Goal: Information Seeking & Learning: Learn about a topic

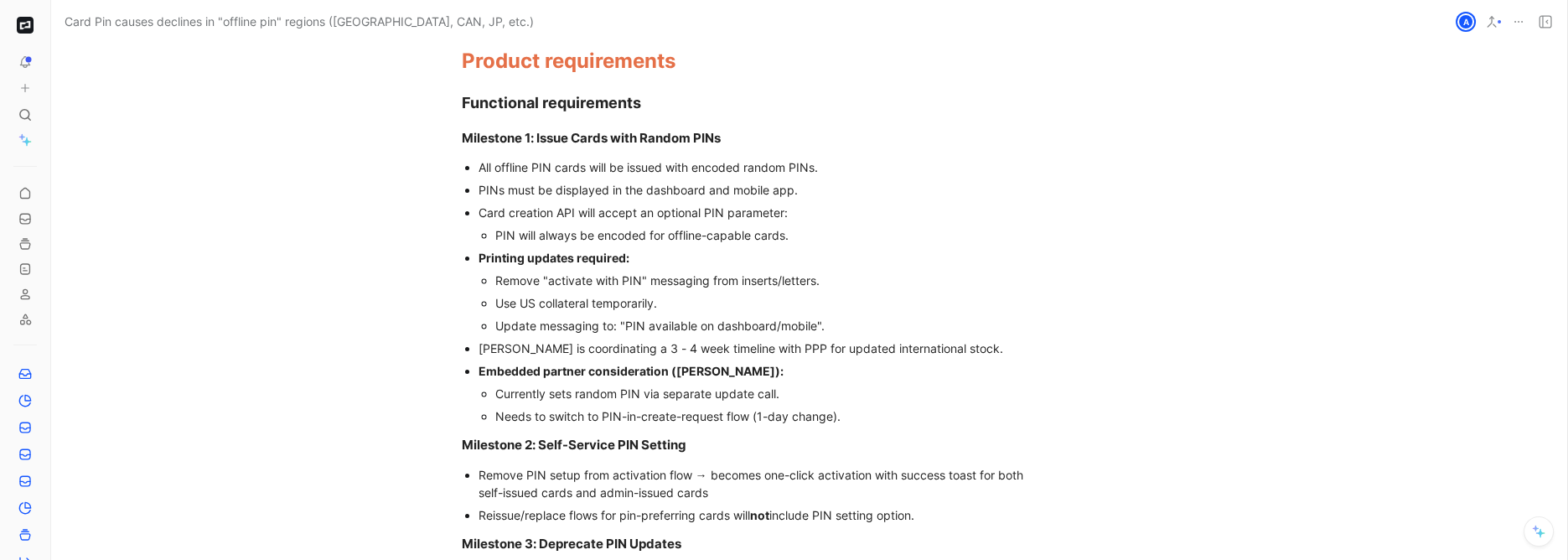
scroll to position [1407, 61]
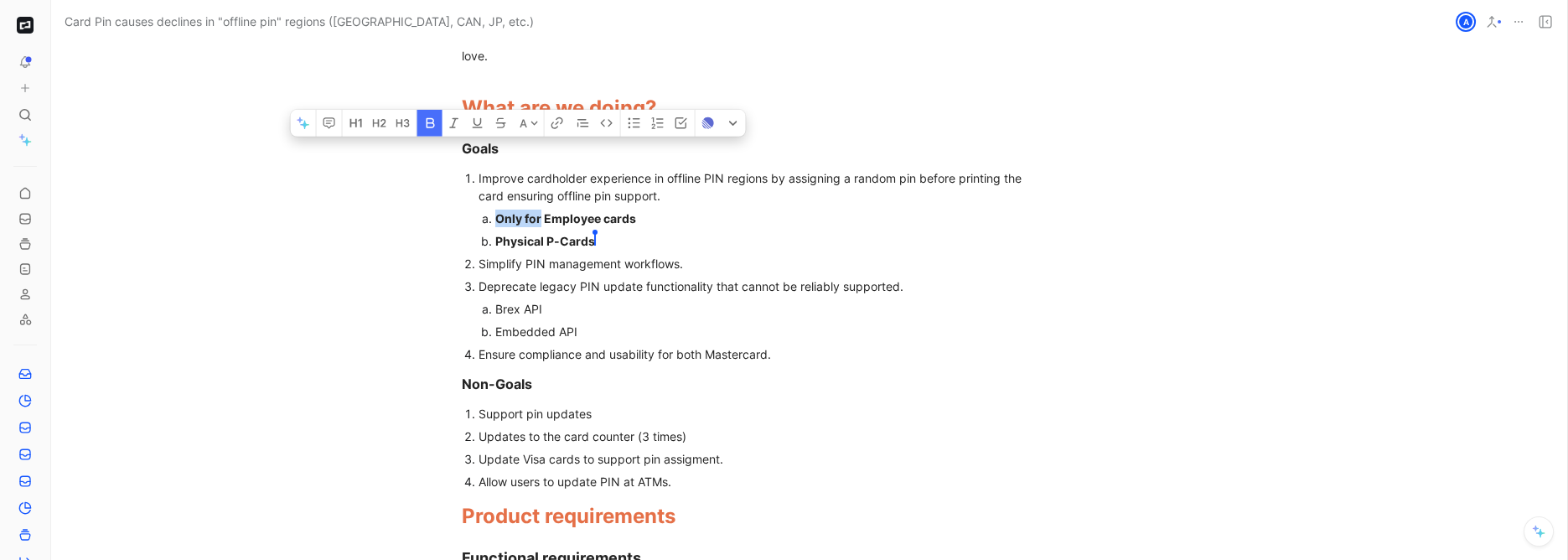
drag, startPoint x: 528, startPoint y: 199, endPoint x: 491, endPoint y: 200, distance: 37.0
click at [495, 211] on strong "Only for Employee cards" at bounding box center [565, 219] width 141 height 14
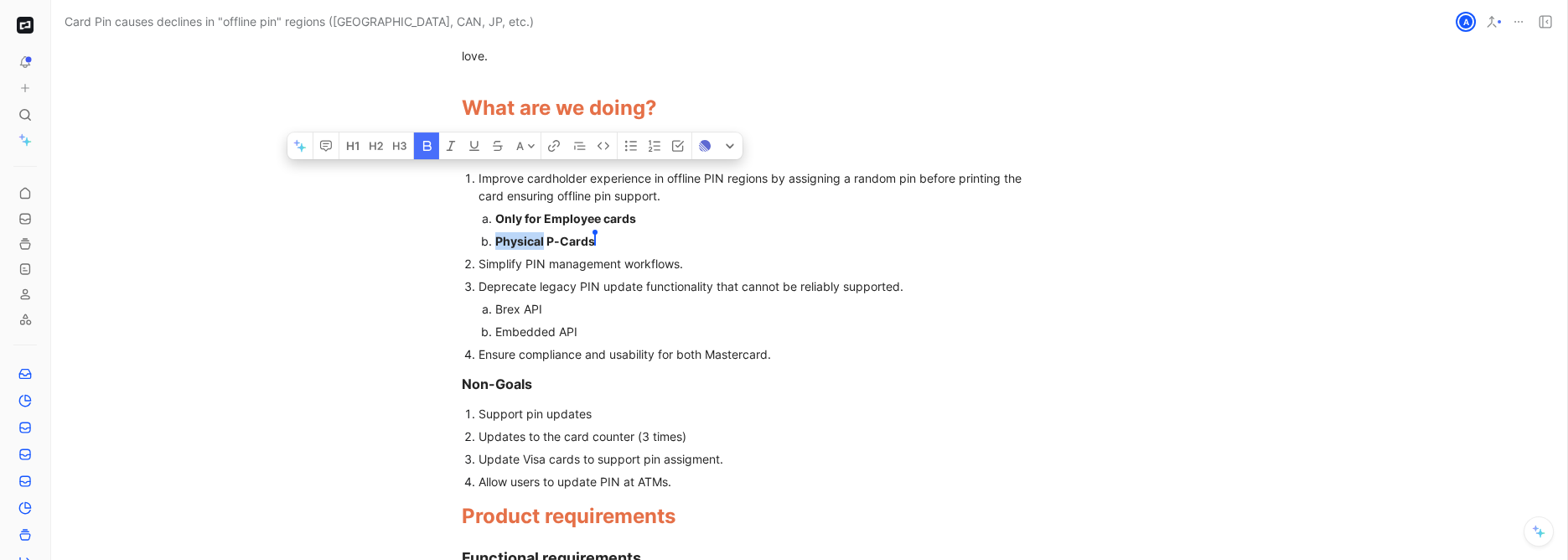
drag, startPoint x: 536, startPoint y: 221, endPoint x: 488, endPoint y: 222, distance: 48.0
click at [495, 234] on strong "Physical P-Cards" at bounding box center [544, 241] width 99 height 14
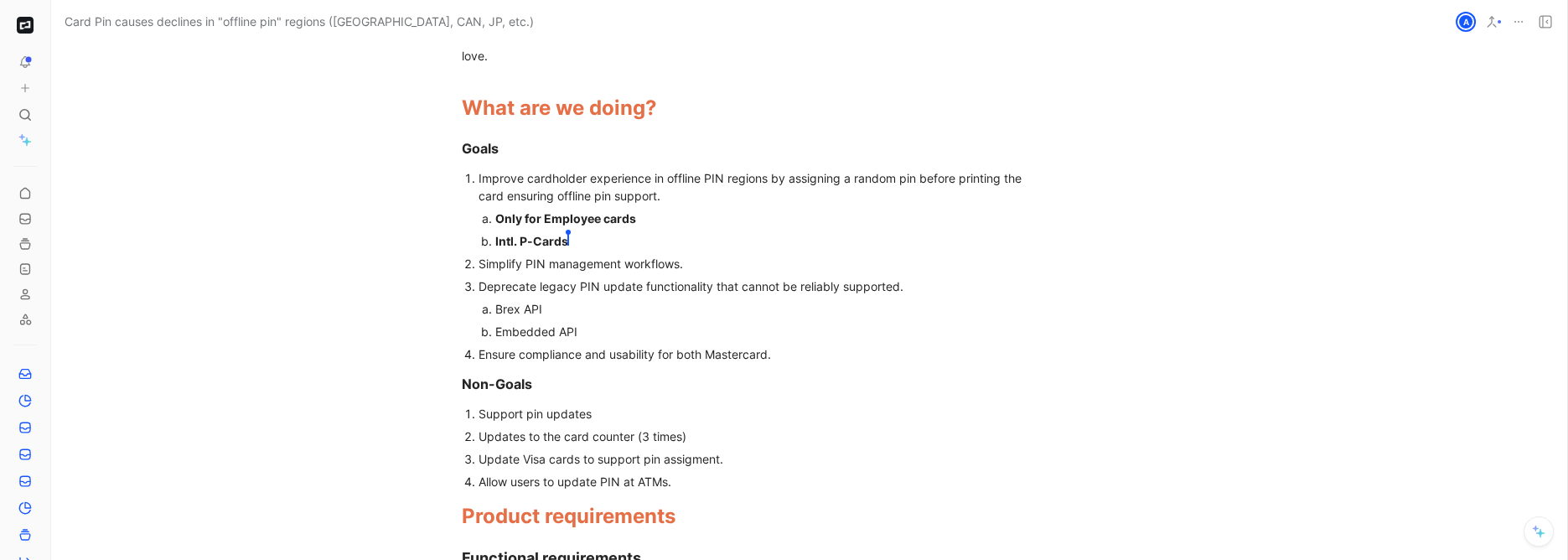
click at [495, 211] on strong "Only for Employee cards" at bounding box center [565, 219] width 141 height 14
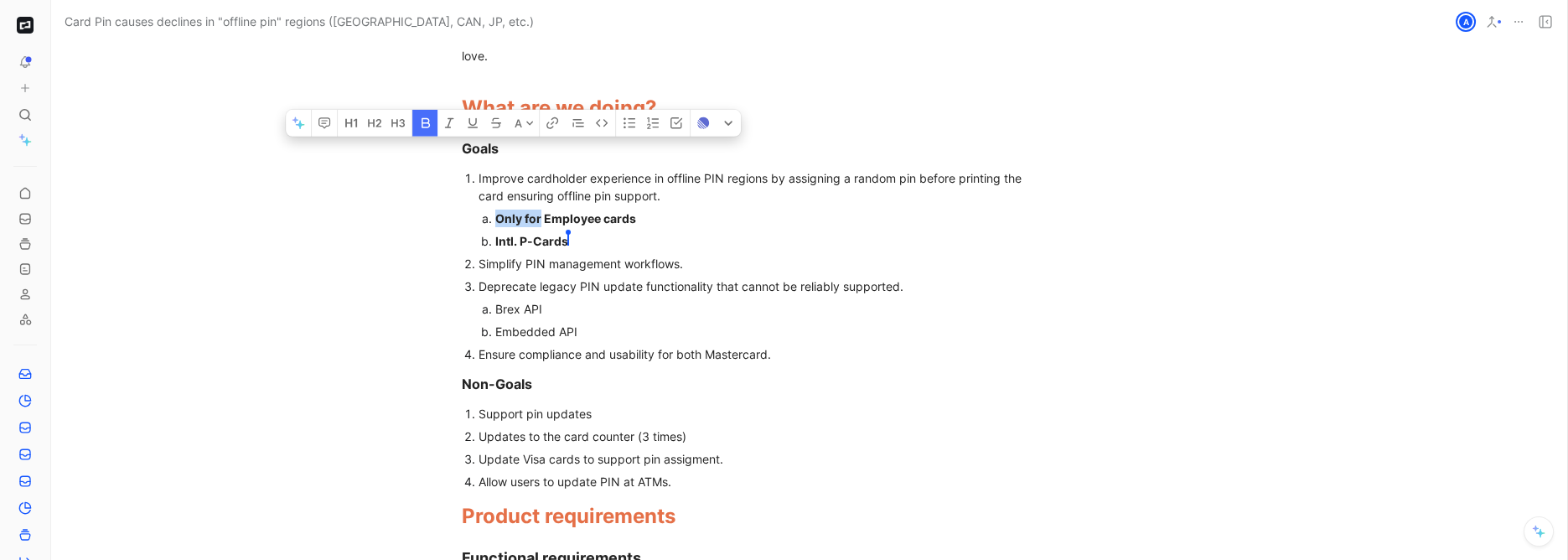
drag, startPoint x: 497, startPoint y: 202, endPoint x: 488, endPoint y: 202, distance: 9.0
click at [495, 211] on strong "Only for Employee cards" at bounding box center [565, 219] width 141 height 14
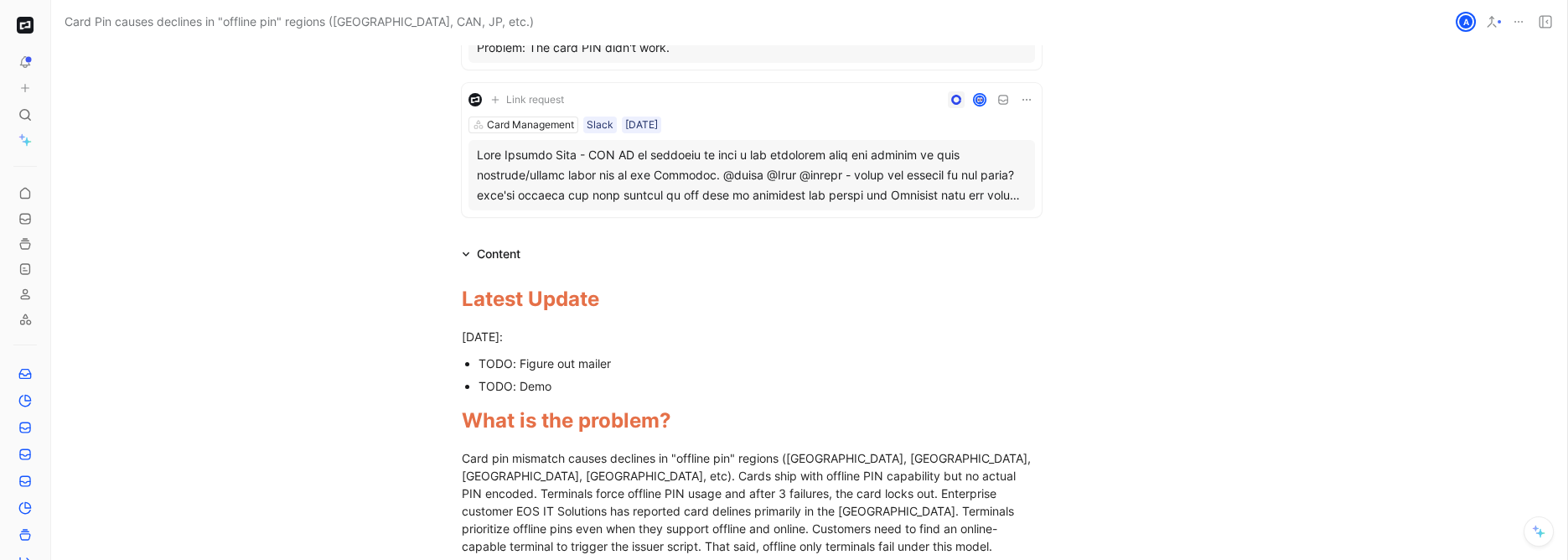
scroll to position [0, 61]
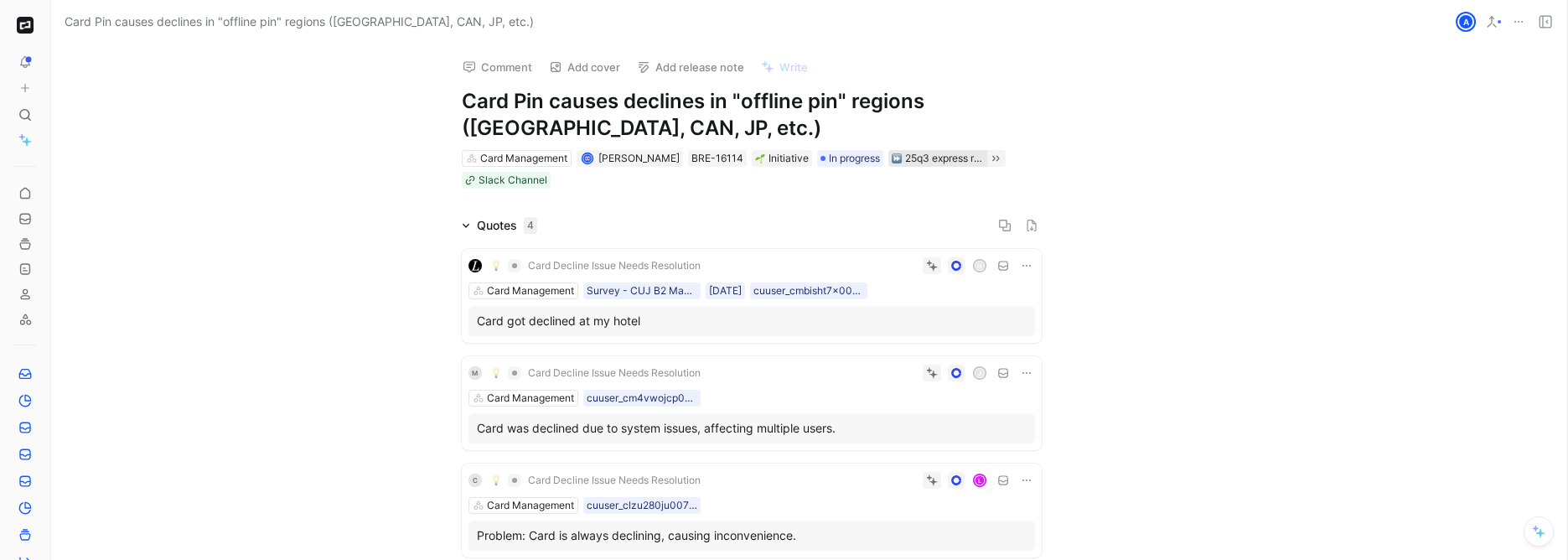
click at [905, 160] on div "25q3 express replication migration" at bounding box center [945, 159] width 79 height 17
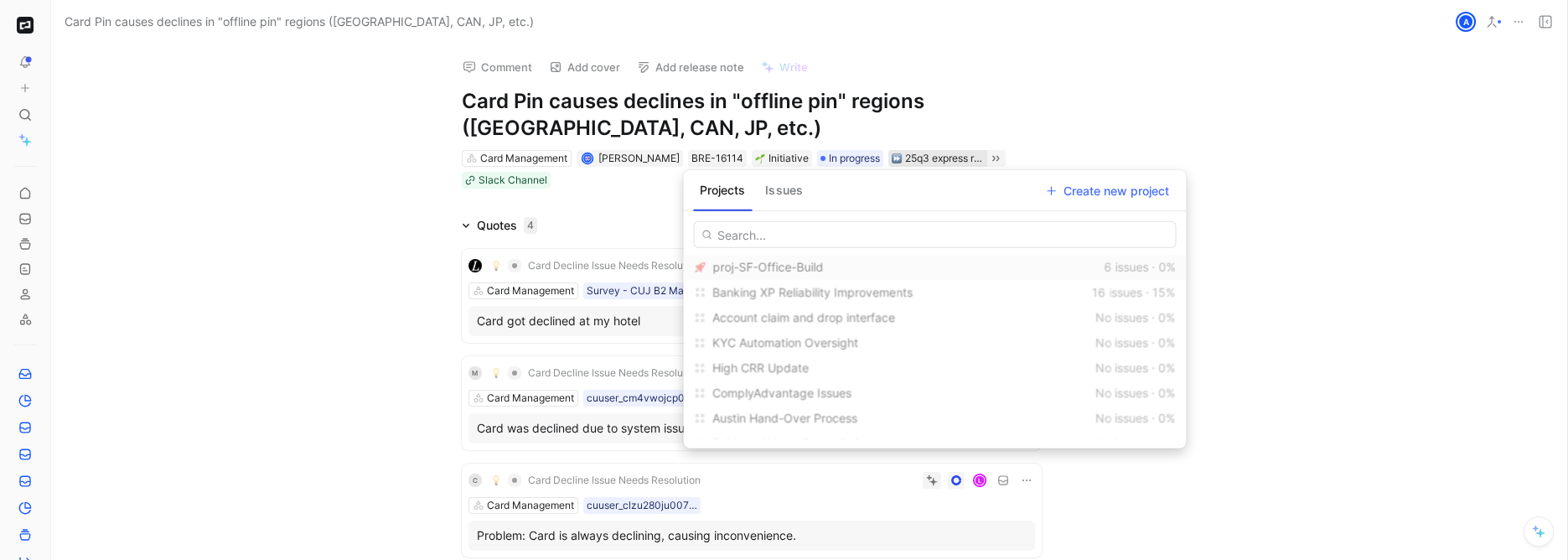
click at [809, 268] on span "proj-SF-Office-Build" at bounding box center [768, 267] width 111 height 14
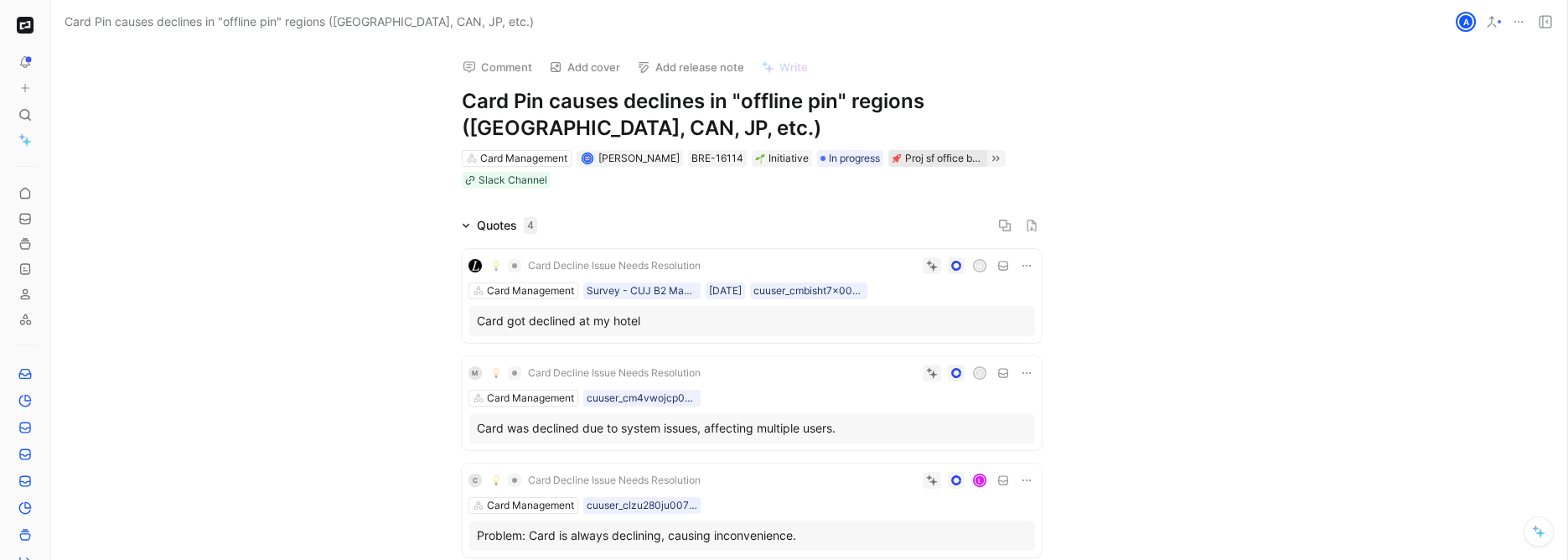
click at [931, 154] on div "Proj sf office build" at bounding box center [945, 159] width 79 height 17
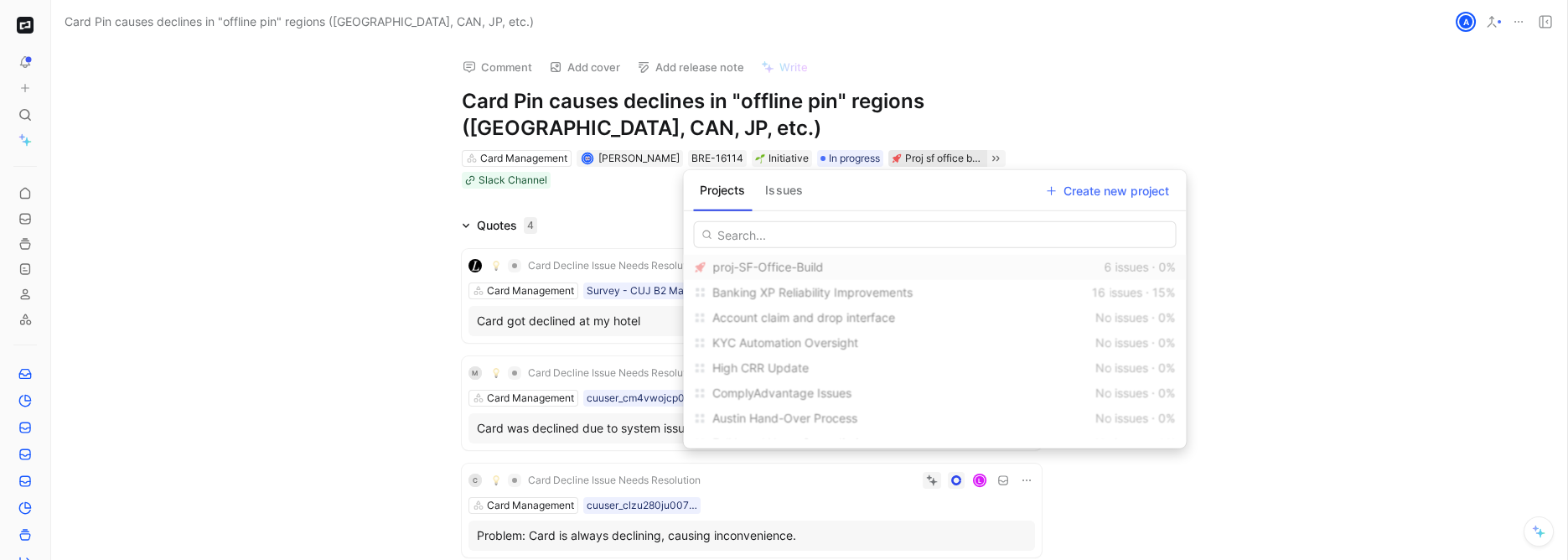
click at [833, 231] on input "text" at bounding box center [934, 235] width 483 height 27
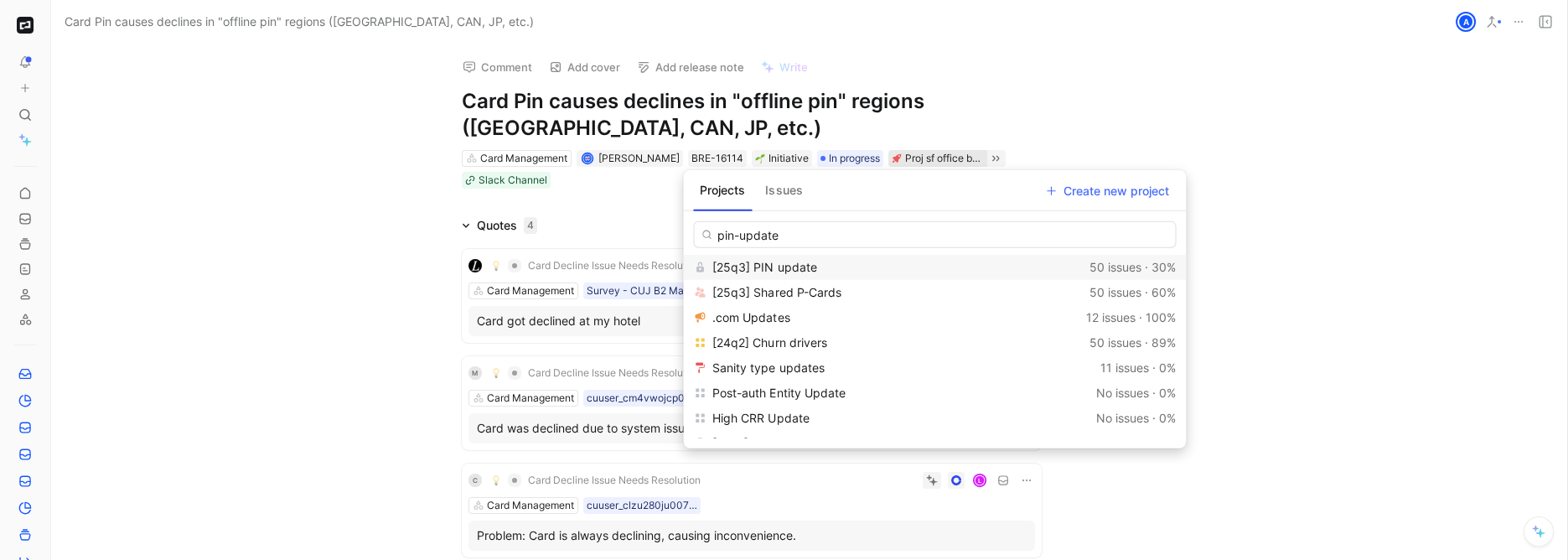
type input "pin-update"
click at [805, 263] on span "[25q3] PIN update" at bounding box center [765, 267] width 104 height 14
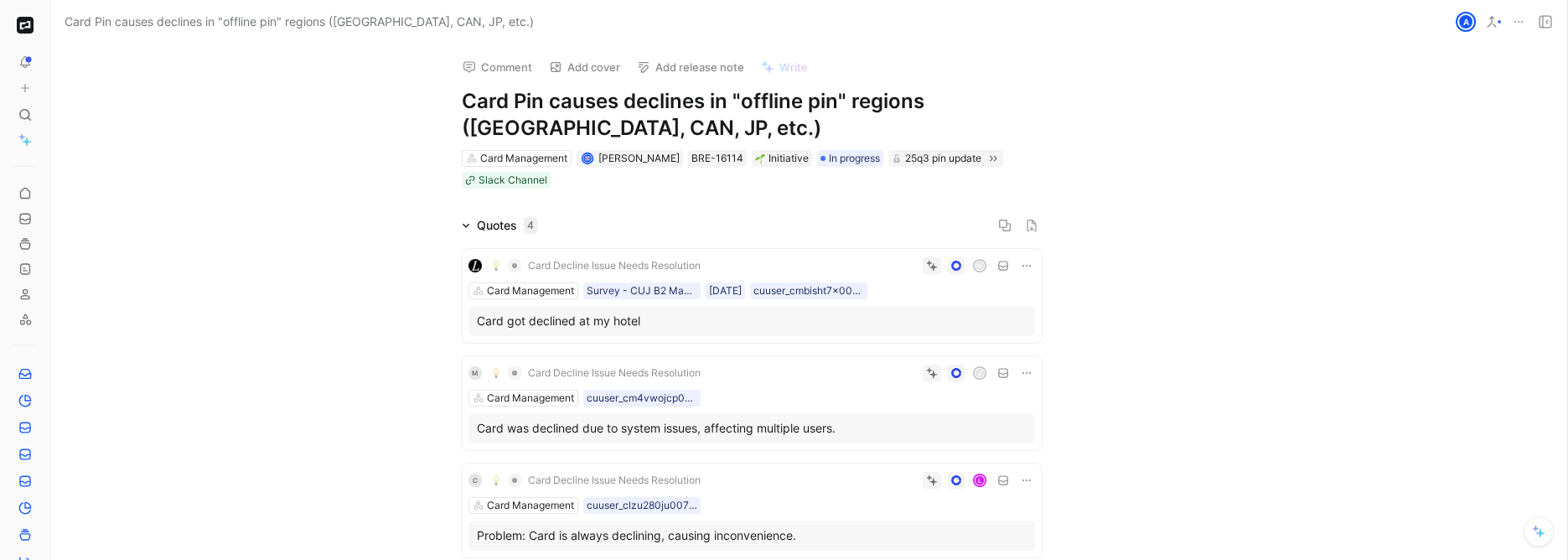
click at [1064, 146] on div "Comment Add cover Add release note Write Card Pin causes declines in "offline p…" at bounding box center [751, 117] width 644 height 147
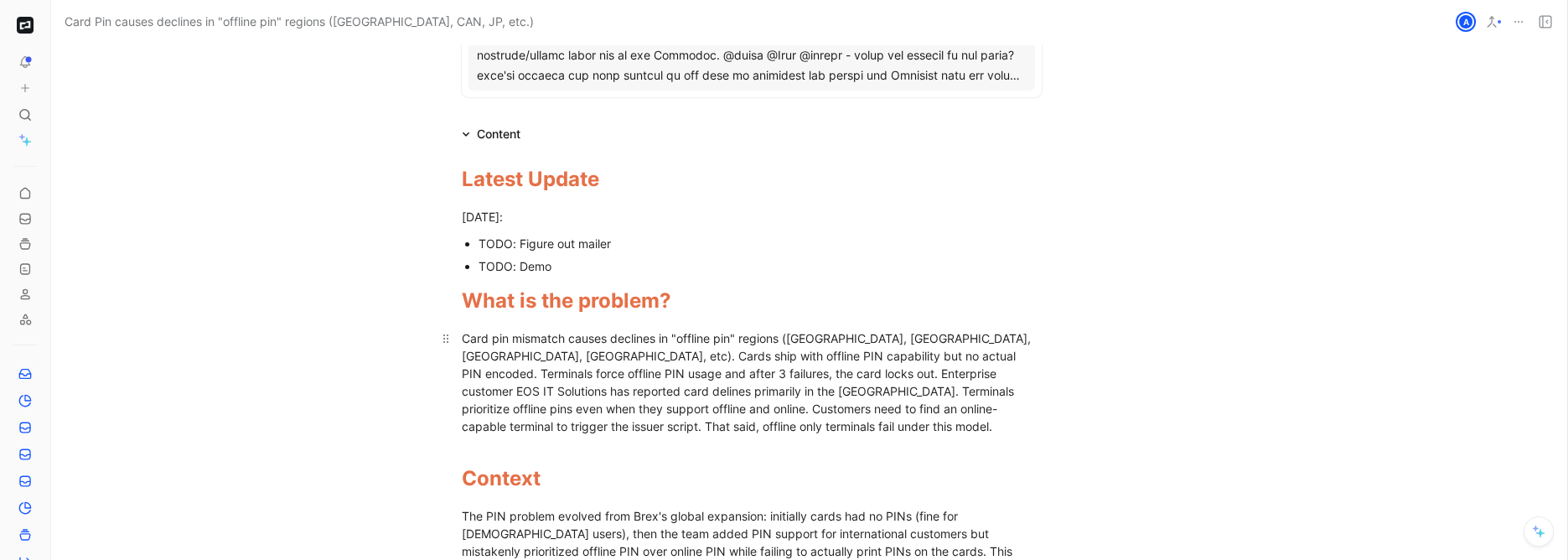
scroll to position [729, 61]
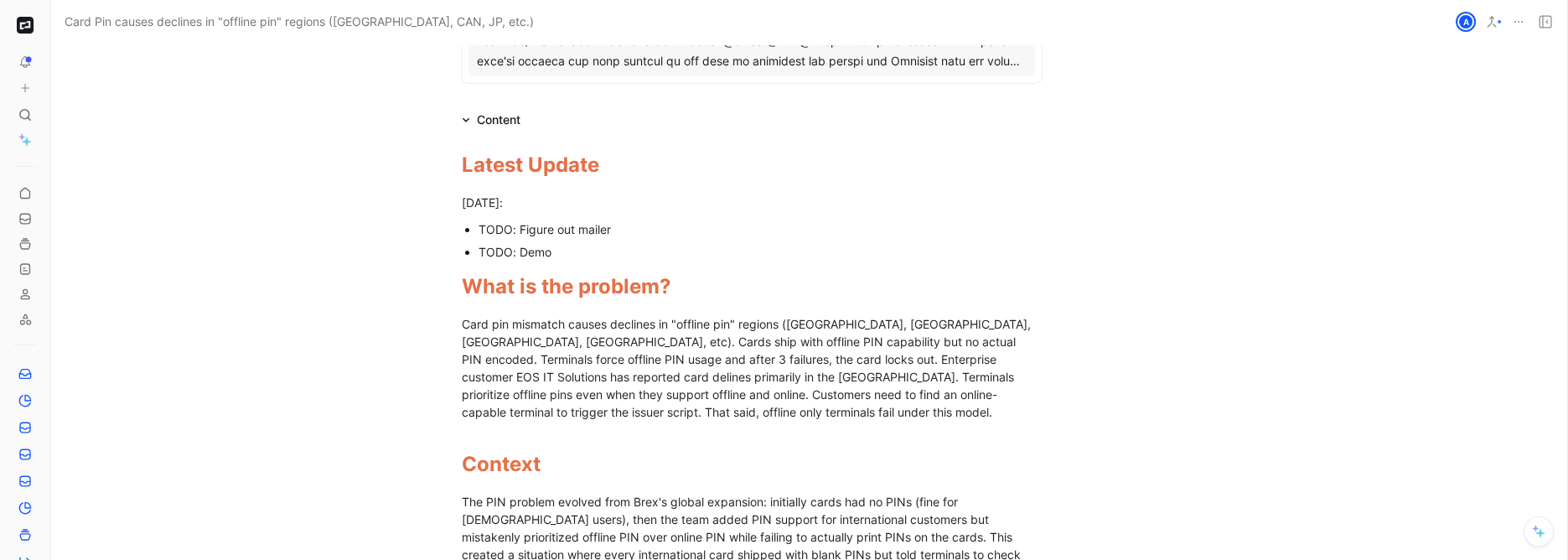
click at [646, 249] on div "TODO: Demo" at bounding box center [760, 252] width 563 height 18
click at [514, 228] on div "TODO: Figure out mailer" at bounding box center [760, 229] width 563 height 18
click at [621, 228] on div "TODO: Figure out mailer" at bounding box center [760, 229] width 563 height 18
drag, startPoint x: 477, startPoint y: 227, endPoint x: 566, endPoint y: 252, distance: 92.4
click at [565, 252] on ul "TODO: Figure out mailer TODO: Demo" at bounding box center [751, 240] width 644 height 46
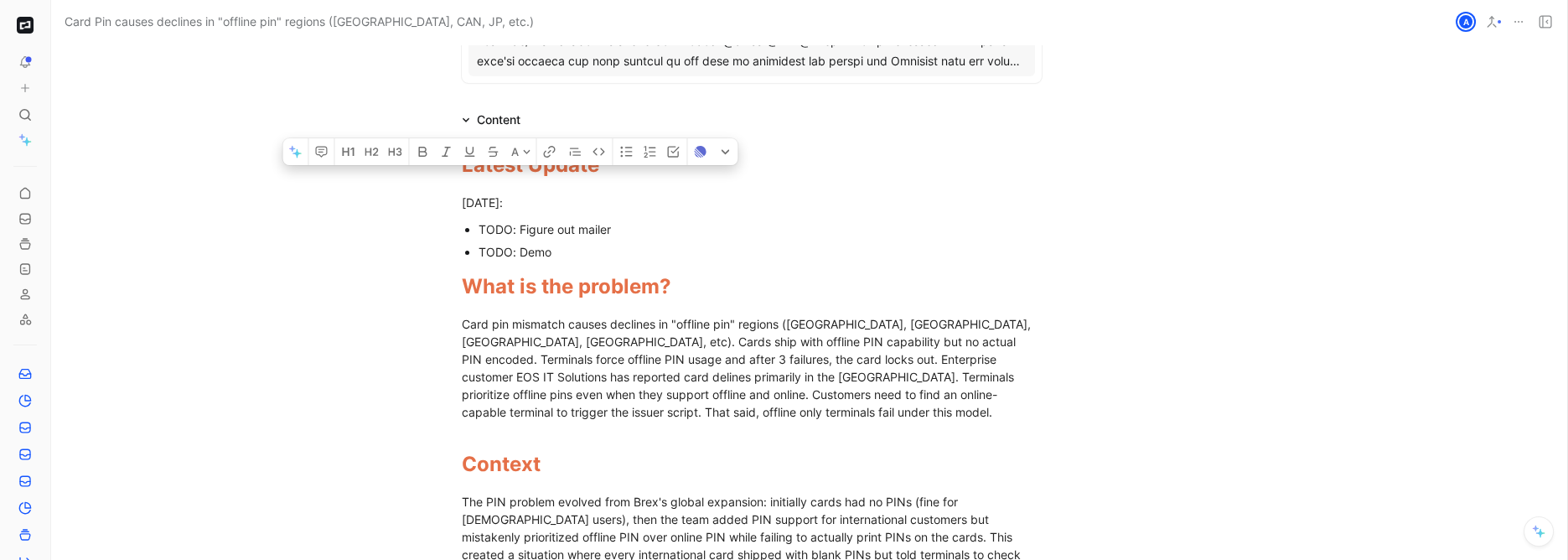
drag, startPoint x: 544, startPoint y: 251, endPoint x: 467, endPoint y: 228, distance: 80.4
click at [467, 228] on ul "TODO: Figure out mailer TODO: Demo" at bounding box center [751, 240] width 644 height 46
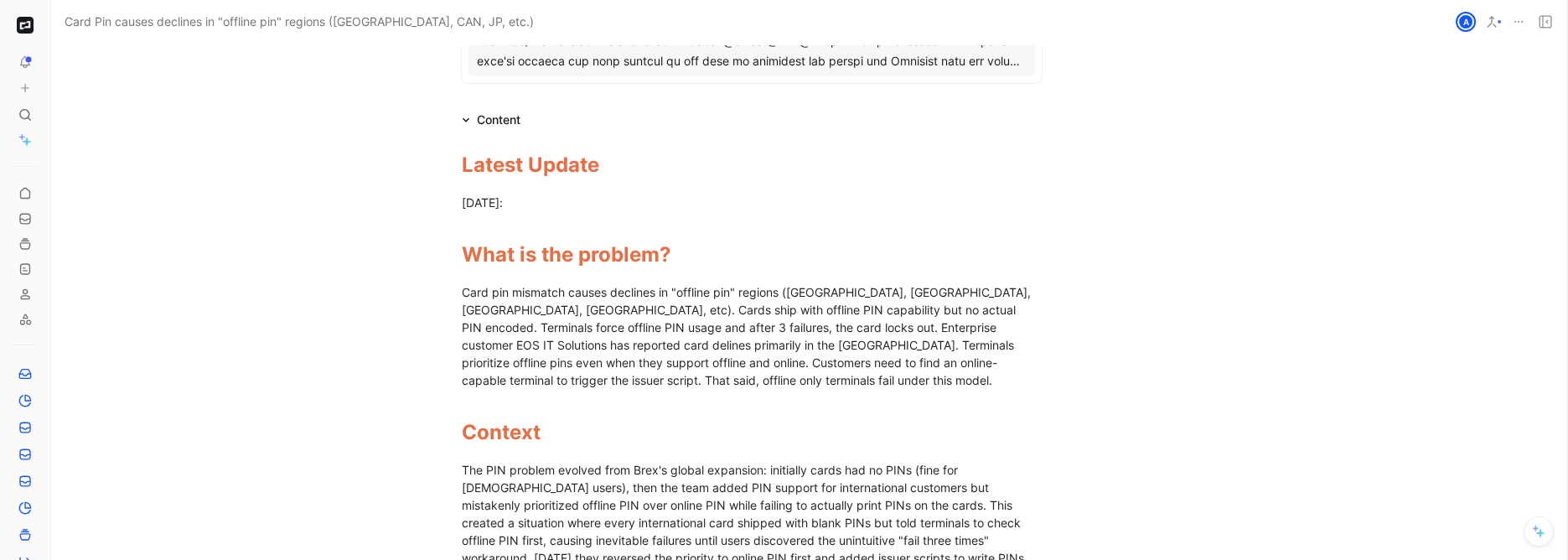
scroll to position [0, 61]
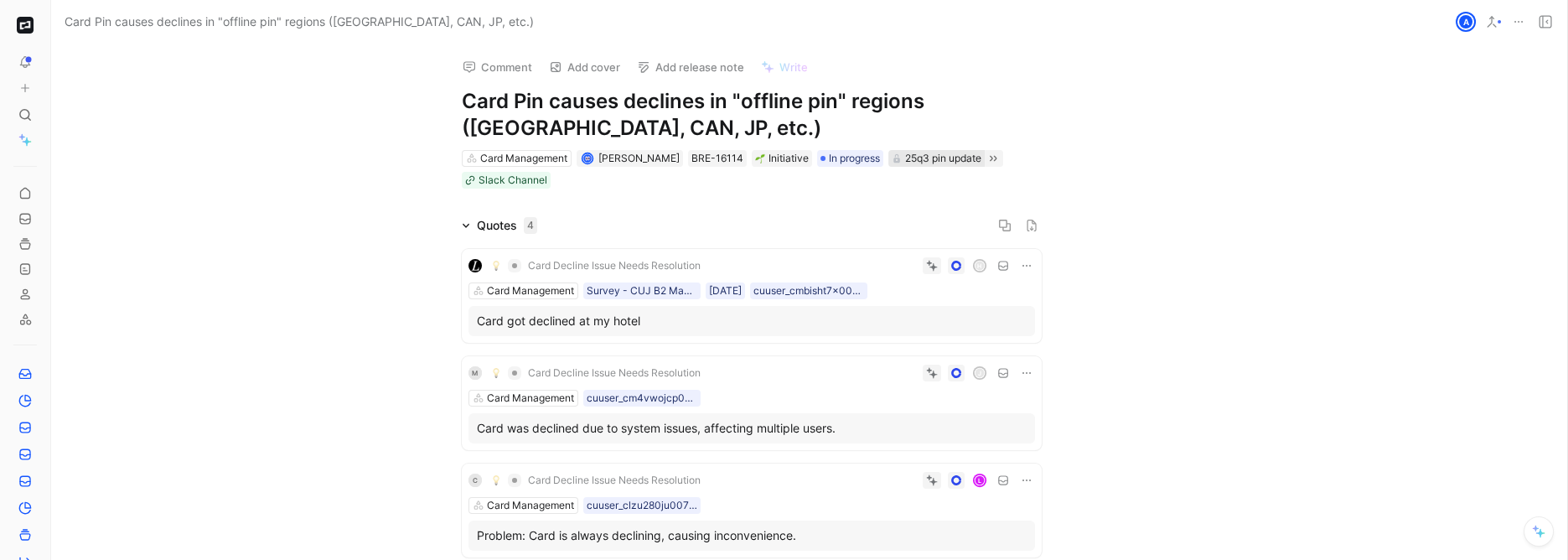
click at [947, 160] on div "25q3 pin update" at bounding box center [943, 159] width 76 height 17
click at [913, 158] on div "25q3 pin update" at bounding box center [943, 159] width 76 height 17
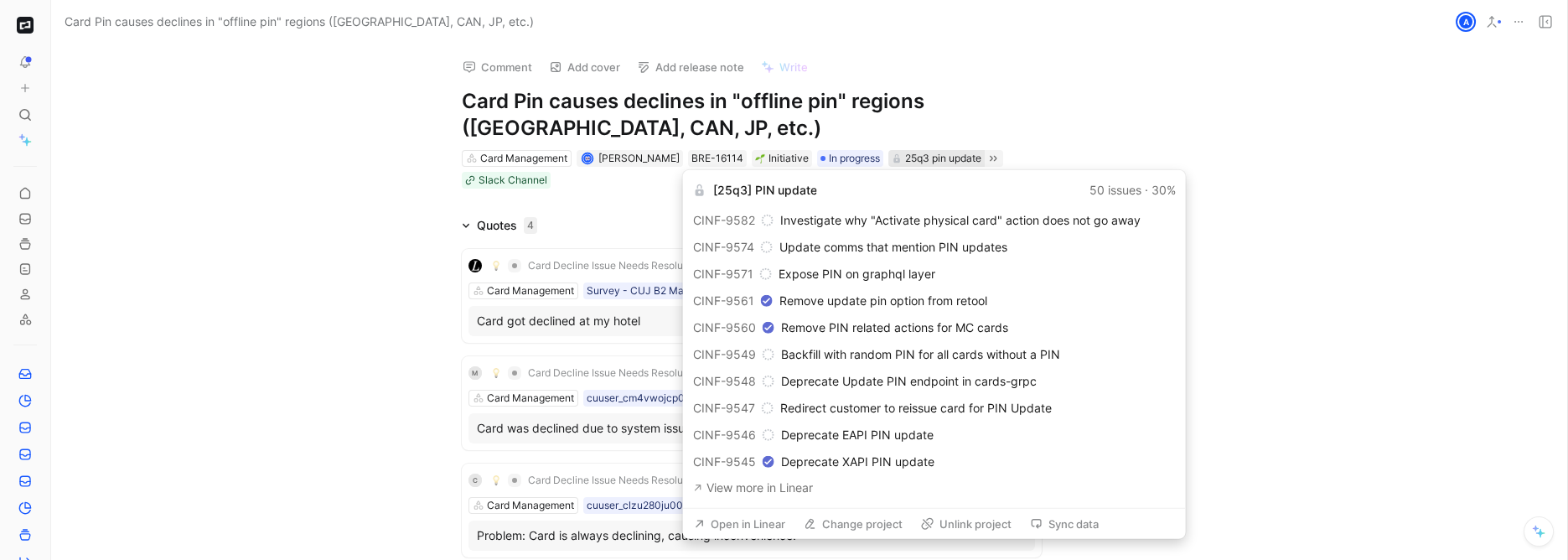
click at [891, 155] on div "25q3 pin update" at bounding box center [937, 159] width 97 height 17
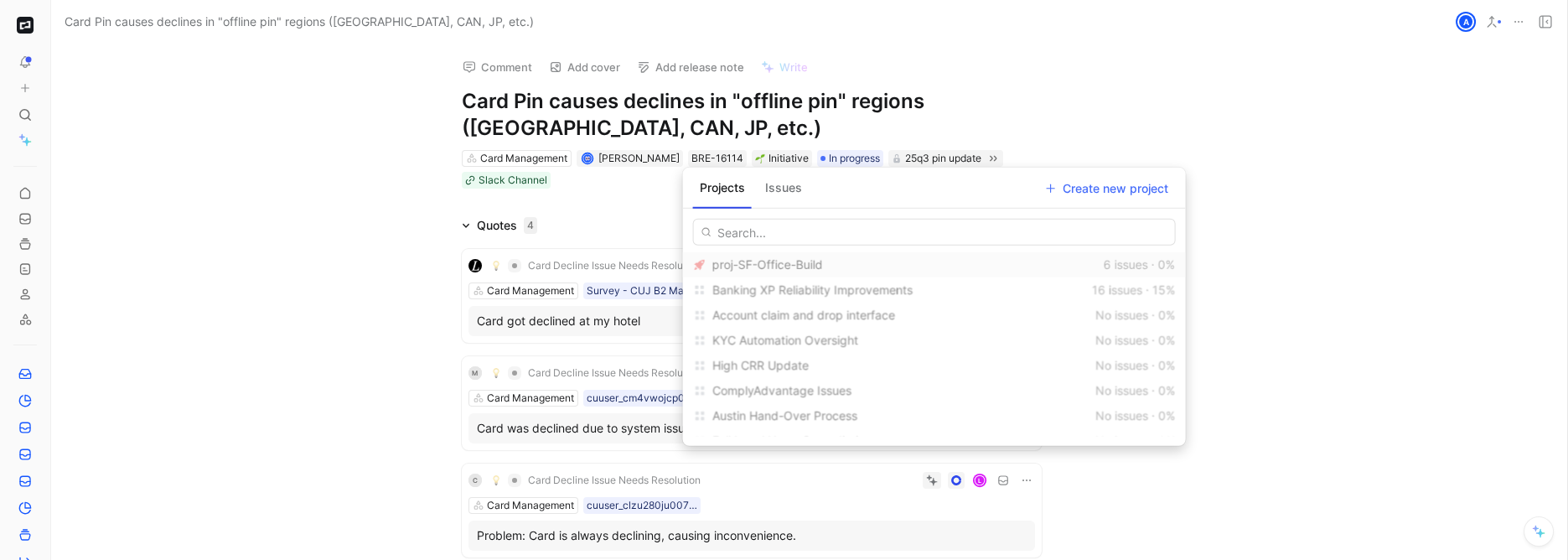
click at [892, 157] on icon at bounding box center [896, 158] width 10 height 10
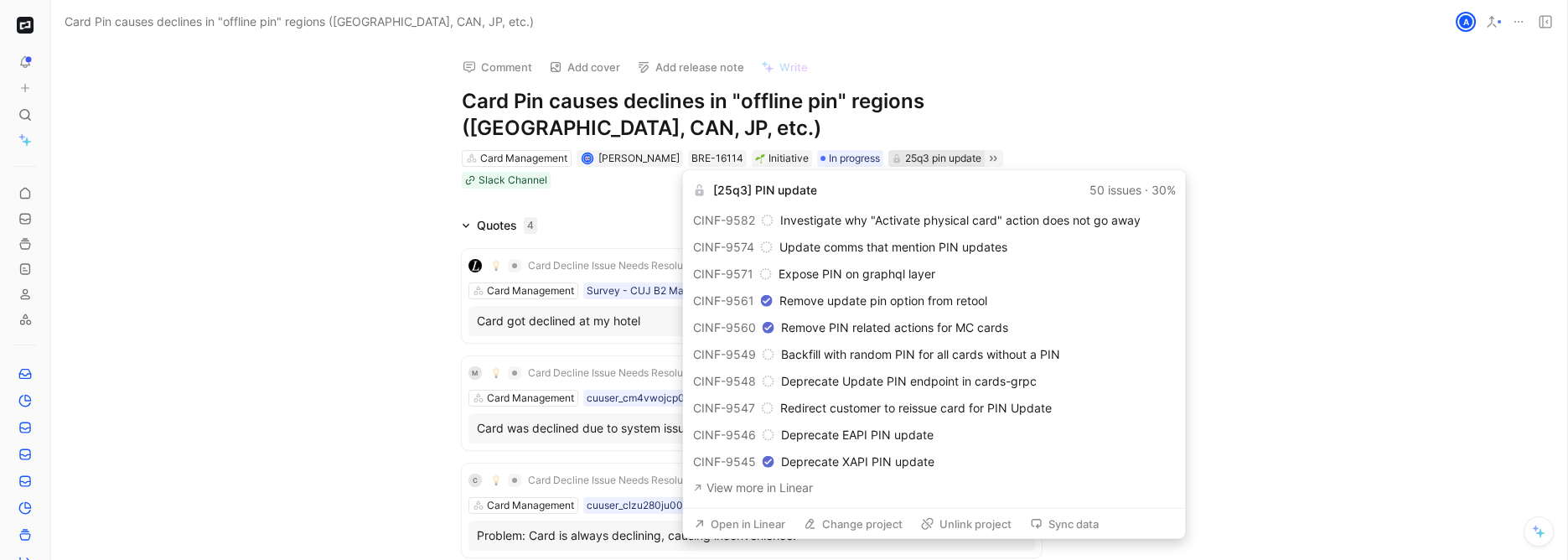
click at [892, 157] on icon at bounding box center [896, 158] width 10 height 10
click at [758, 523] on button "Open in Linear" at bounding box center [740, 524] width 107 height 23
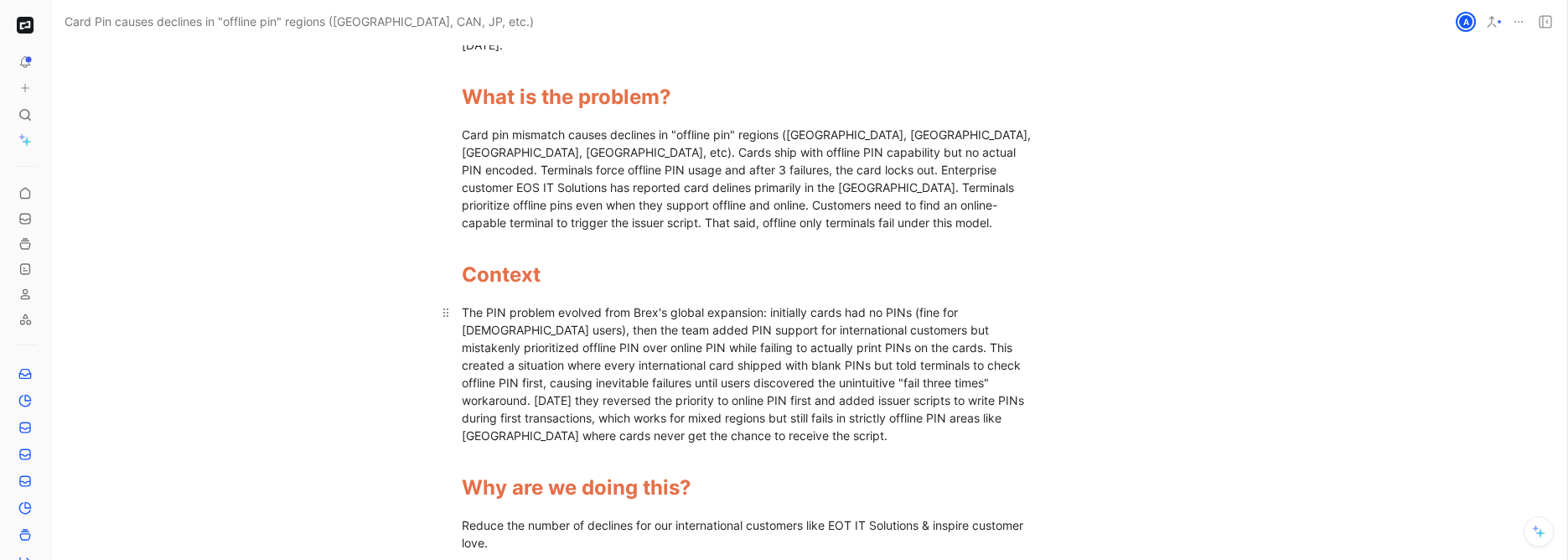
scroll to position [925, 61]
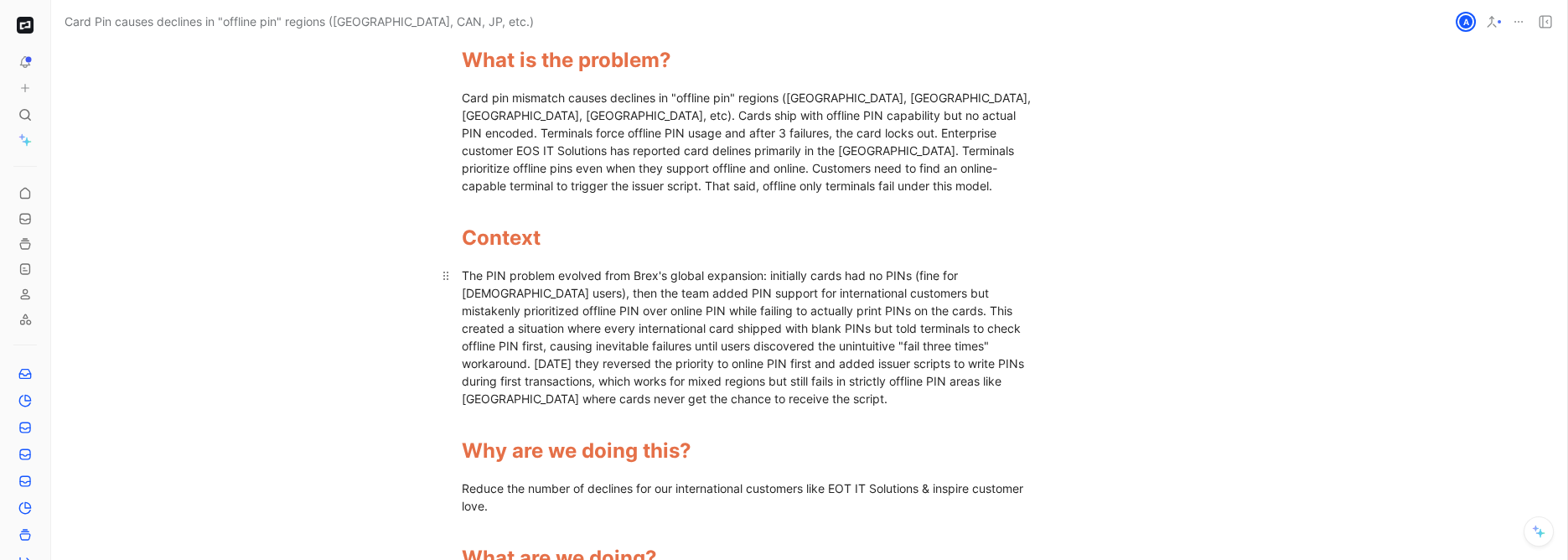
click at [870, 346] on div "The PIN problem evolved from Brex's global expansion: initially cards had no PI…" at bounding box center [752, 337] width 580 height 141
click at [871, 346] on div "The PIN problem evolved from Brex's global expansion: initially cards had no PI…" at bounding box center [752, 337] width 580 height 141
click at [913, 357] on span "encoded PIN" at bounding box center [740, 373] width 555 height 32
click at [826, 361] on div "The PIN problem evolved from Brex's global expansion: initially cards had no PI…" at bounding box center [752, 337] width 580 height 141
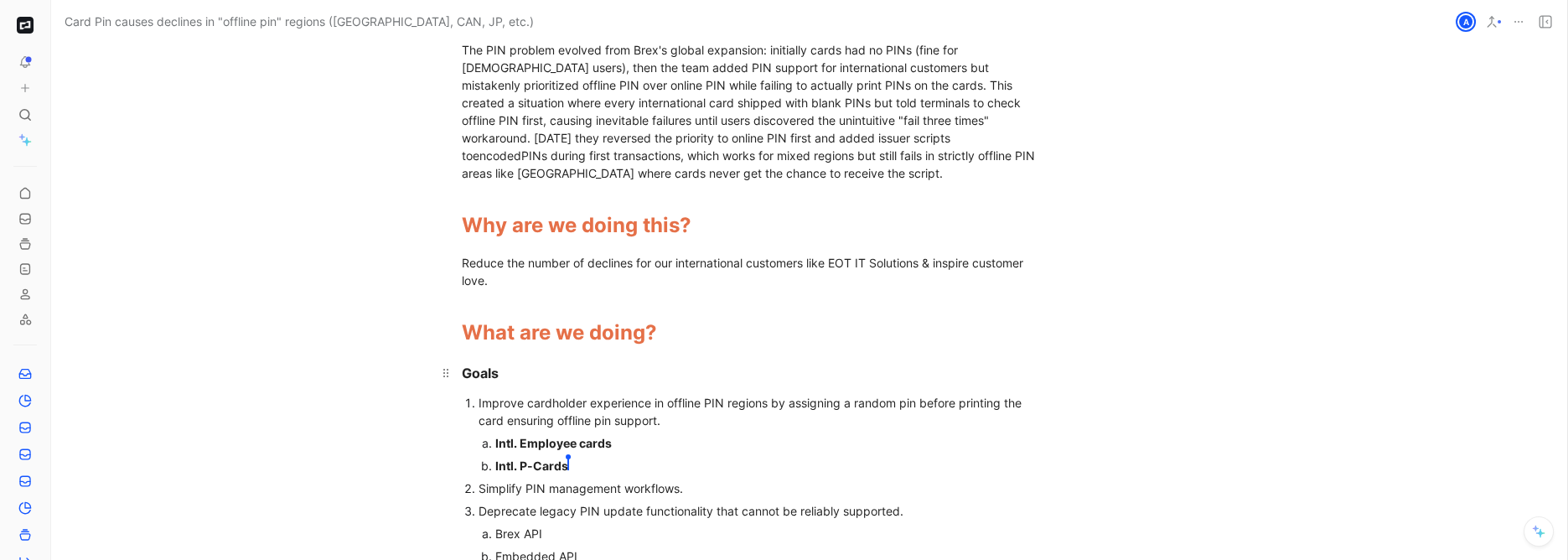
scroll to position [1162, 61]
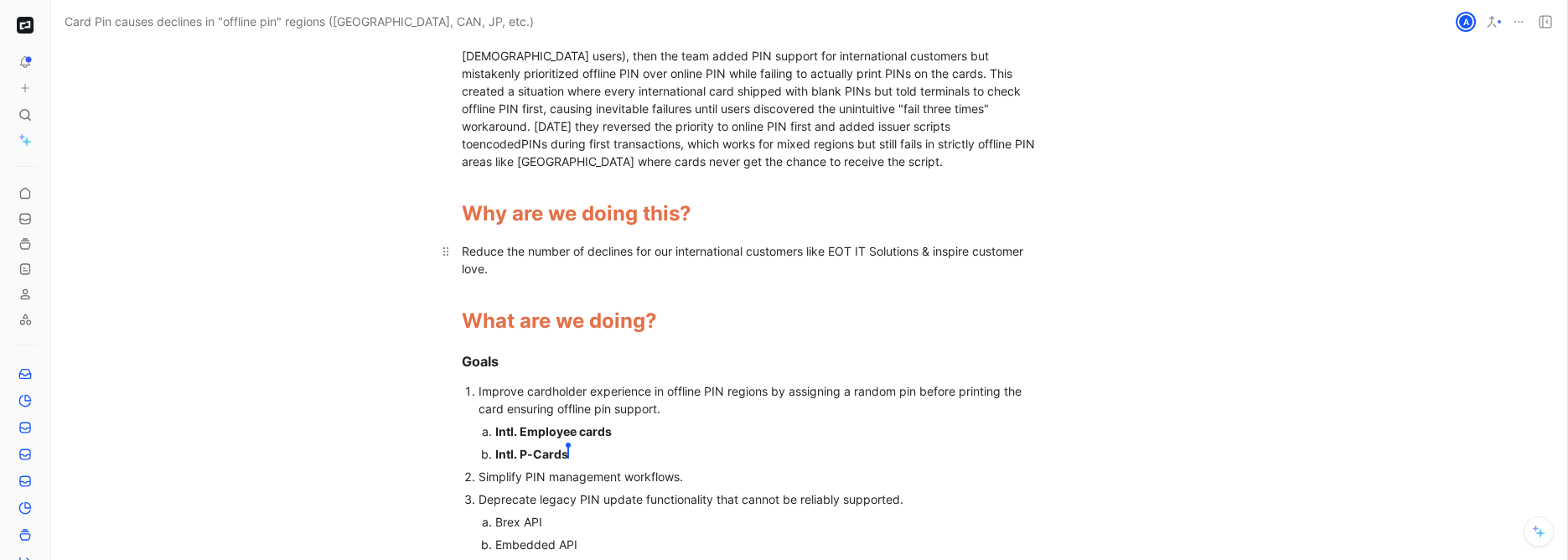
click at [610, 244] on div "Reduce the number of declines for our international customers like EOT IT Solut…" at bounding box center [752, 260] width 580 height 35
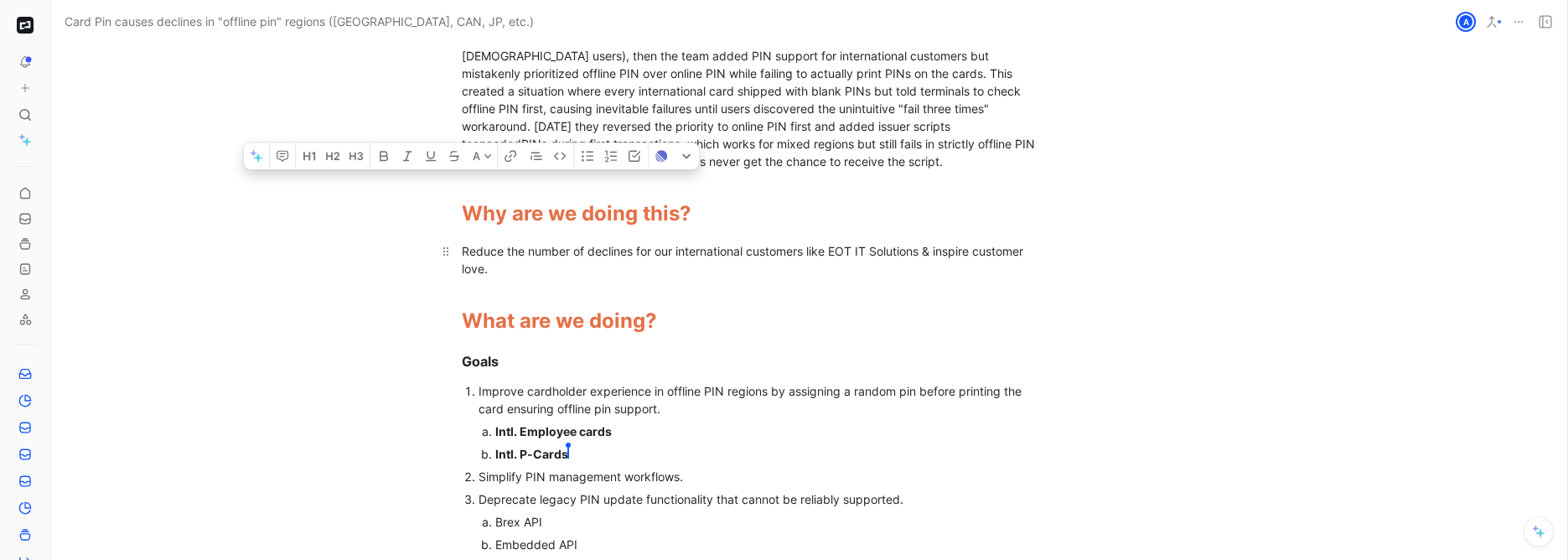
click at [610, 244] on div "Reduce the number of declines for our international customers like EOT IT Solut…" at bounding box center [752, 260] width 580 height 35
click at [643, 244] on div "Reduce the number of declines for our international customers like EOT IT Solut…" at bounding box center [752, 260] width 580 height 35
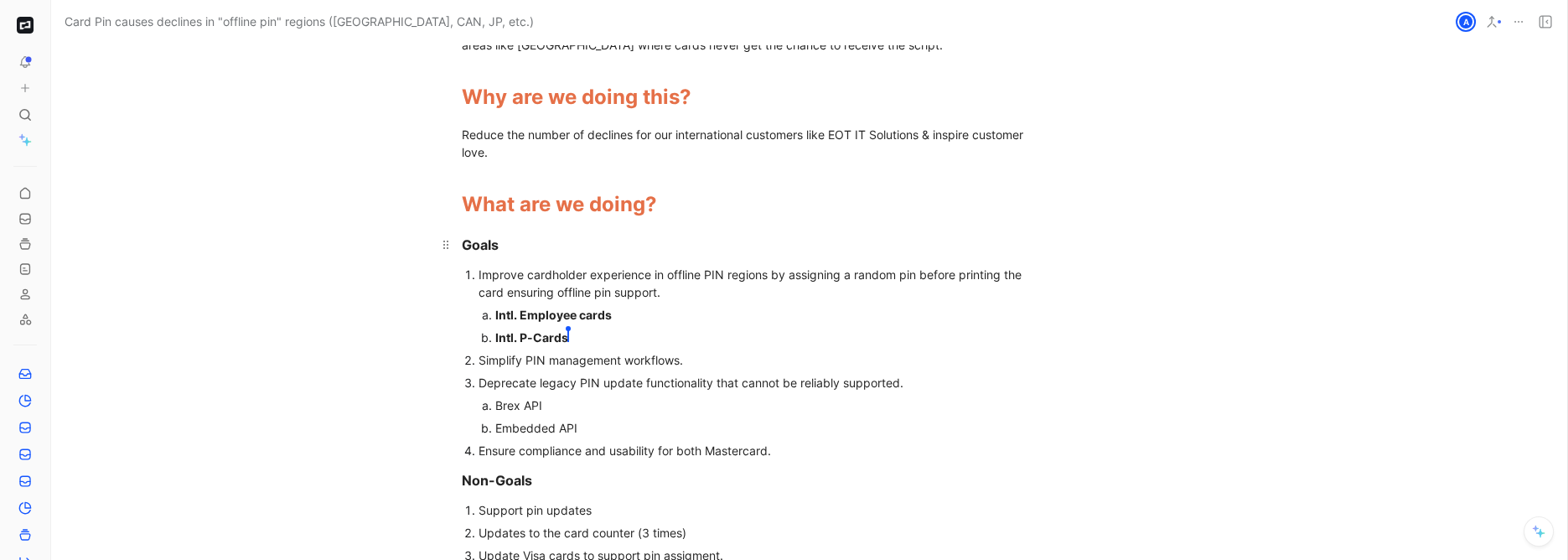
scroll to position [1477, 61]
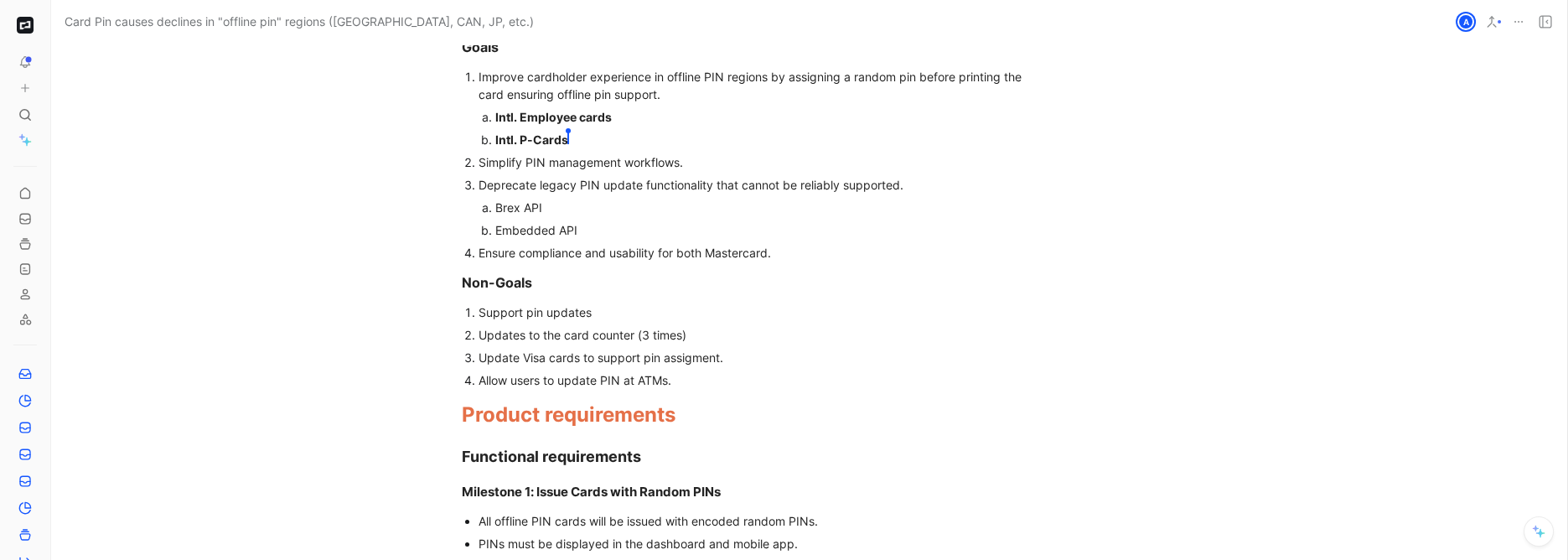
click at [642, 326] on div "Updates to the card counter (3 times)" at bounding box center [760, 335] width 563 height 18
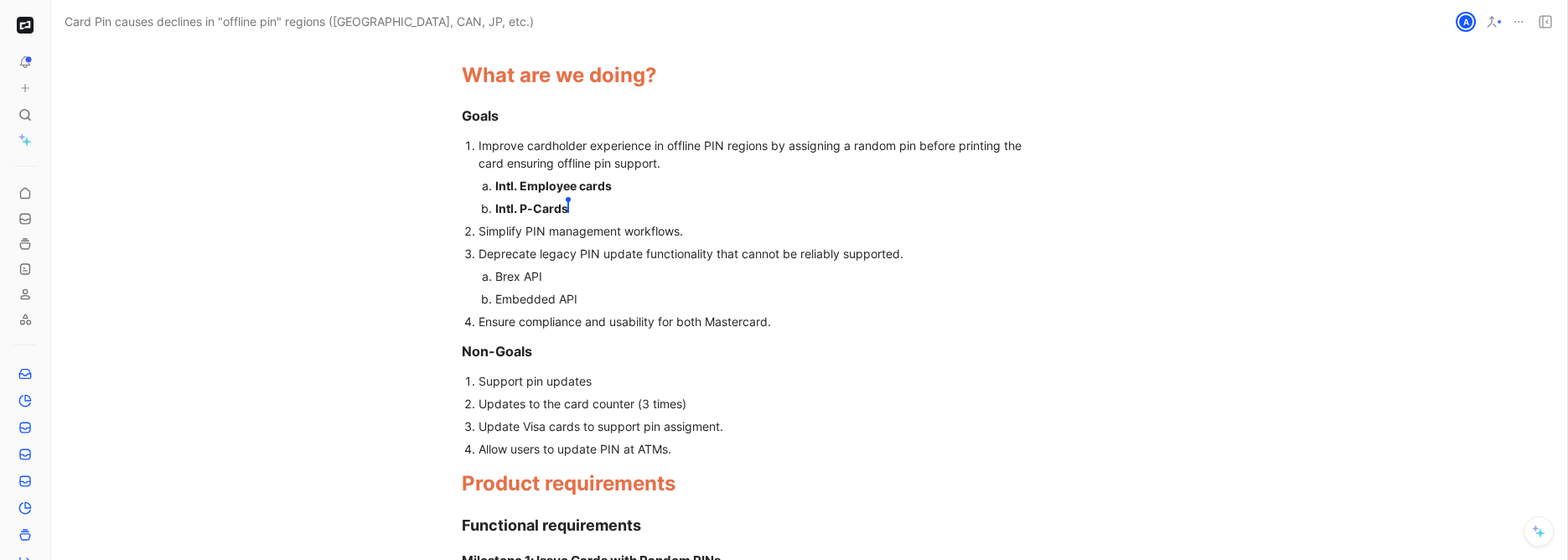
scroll to position [1386, 61]
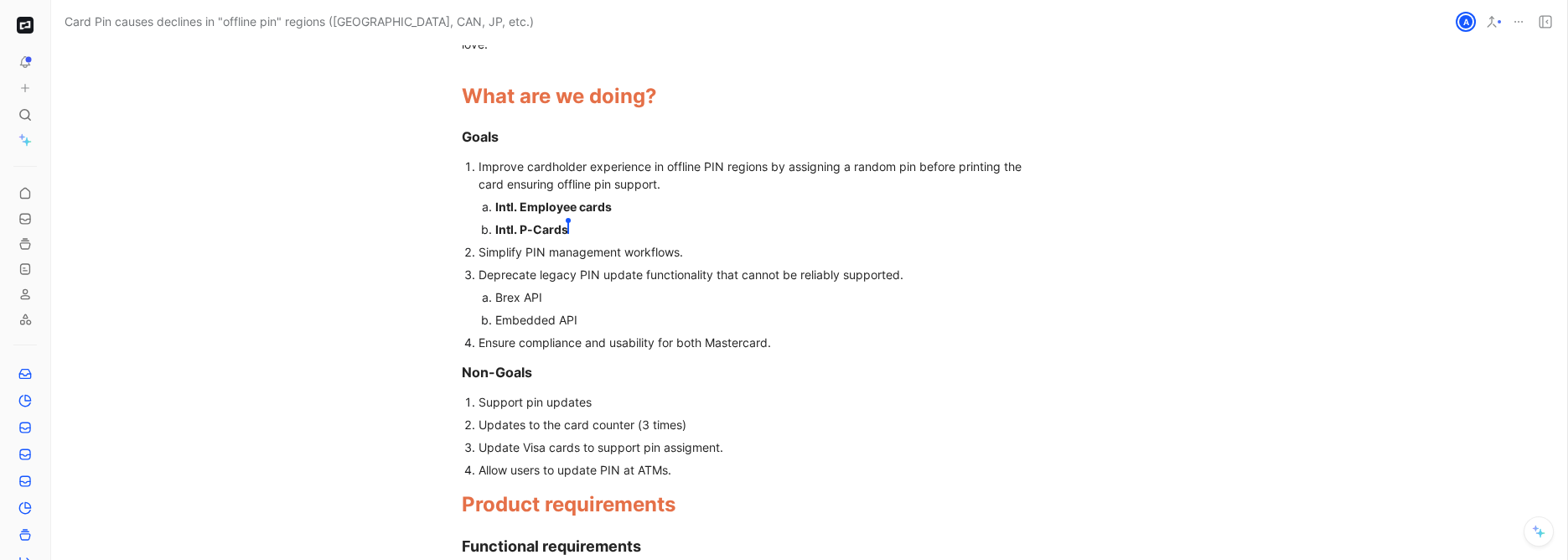
click at [479, 243] on div "Simplify PIN management workflows." at bounding box center [760, 252] width 563 height 18
click at [571, 266] on div "Deprecate legacy PIN update functionality that cannot be reliably supported." at bounding box center [760, 275] width 563 height 18
click at [495, 266] on div "Deprecate legacy PIN update functionality that cannot be reliably supported." at bounding box center [760, 275] width 563 height 18
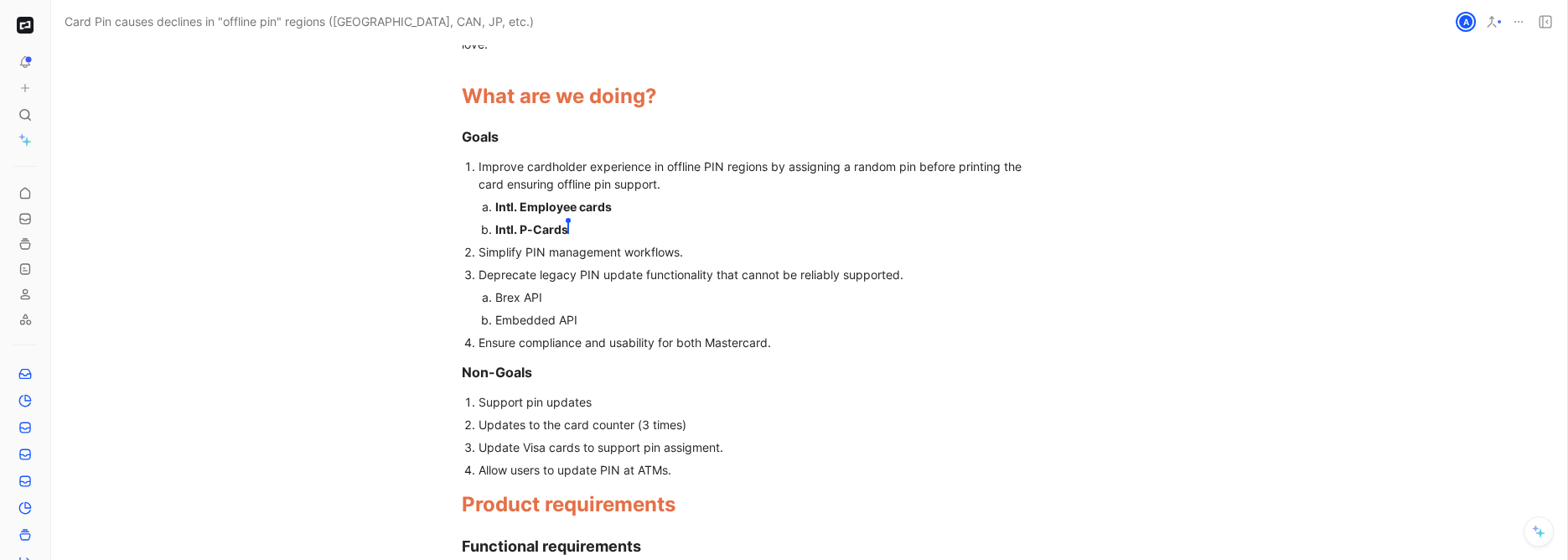
click at [495, 266] on div "Deprecate legacy PIN update functionality that cannot be reliably supported." at bounding box center [760, 275] width 563 height 18
click at [496, 266] on div "Deprecate legacy PIN update functionality that cannot be reliably supported." at bounding box center [760, 275] width 563 height 18
click at [504, 289] on div "Brex API" at bounding box center [752, 297] width 515 height 18
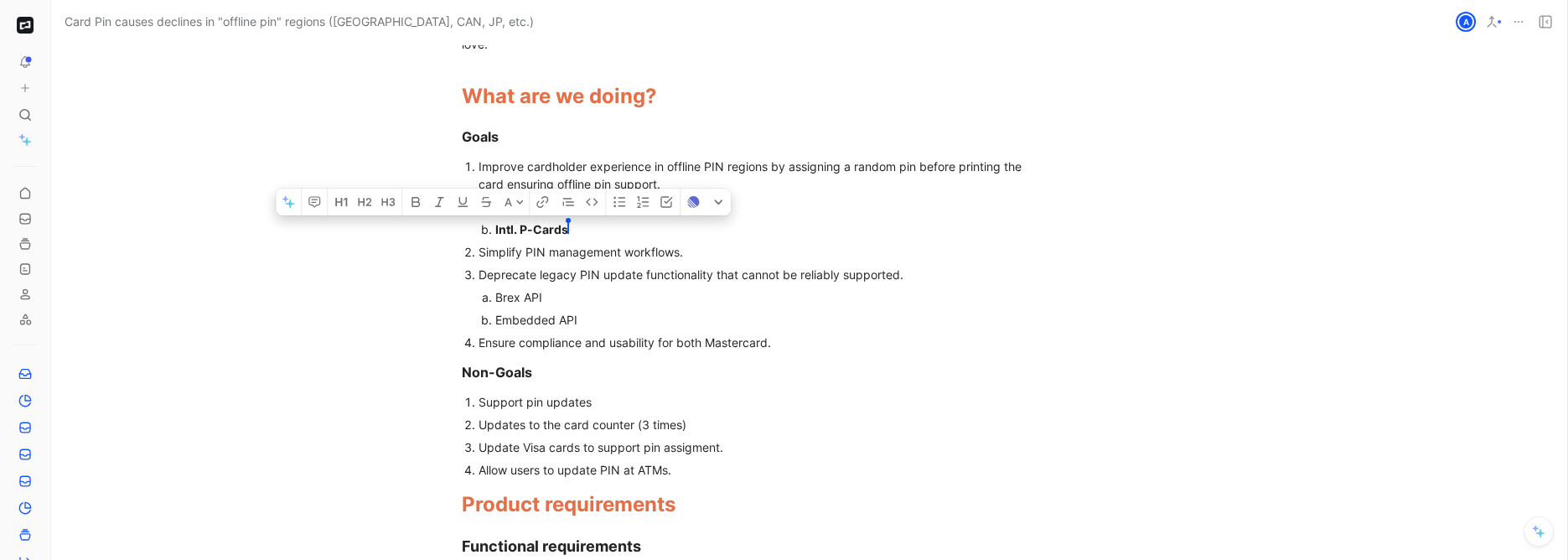
click at [504, 289] on div "Brex API" at bounding box center [752, 297] width 515 height 18
click at [530, 311] on div "Embedded API" at bounding box center [752, 320] width 515 height 18
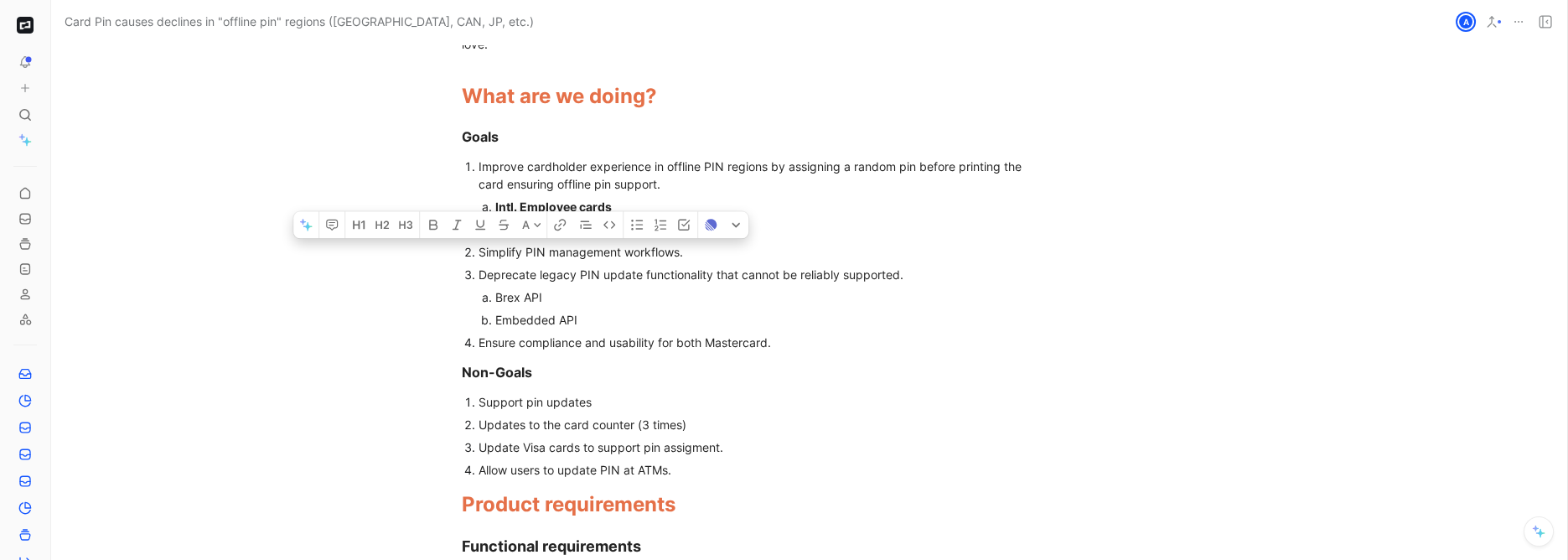
click at [530, 311] on div "Embedded API" at bounding box center [752, 320] width 515 height 18
click at [532, 334] on div "Ensure compliance and usability for both Mastercard." at bounding box center [760, 343] width 563 height 18
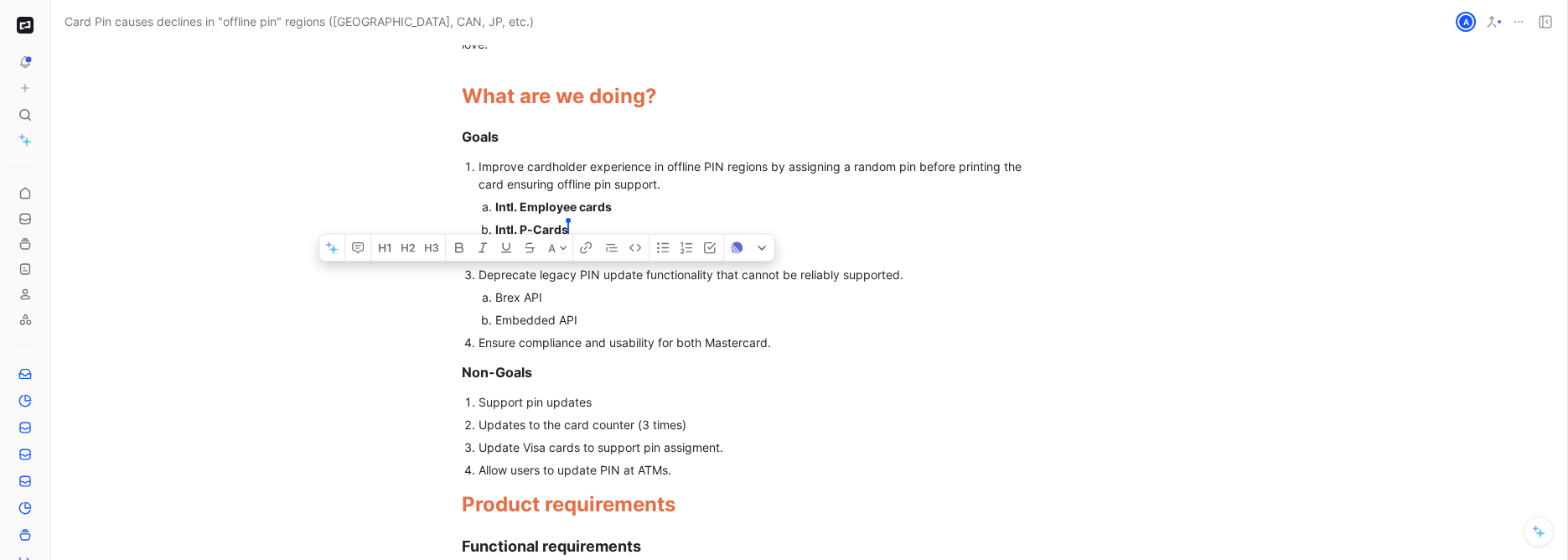
click at [533, 334] on div "Ensure compliance and usability for both Mastercard." at bounding box center [760, 343] width 563 height 18
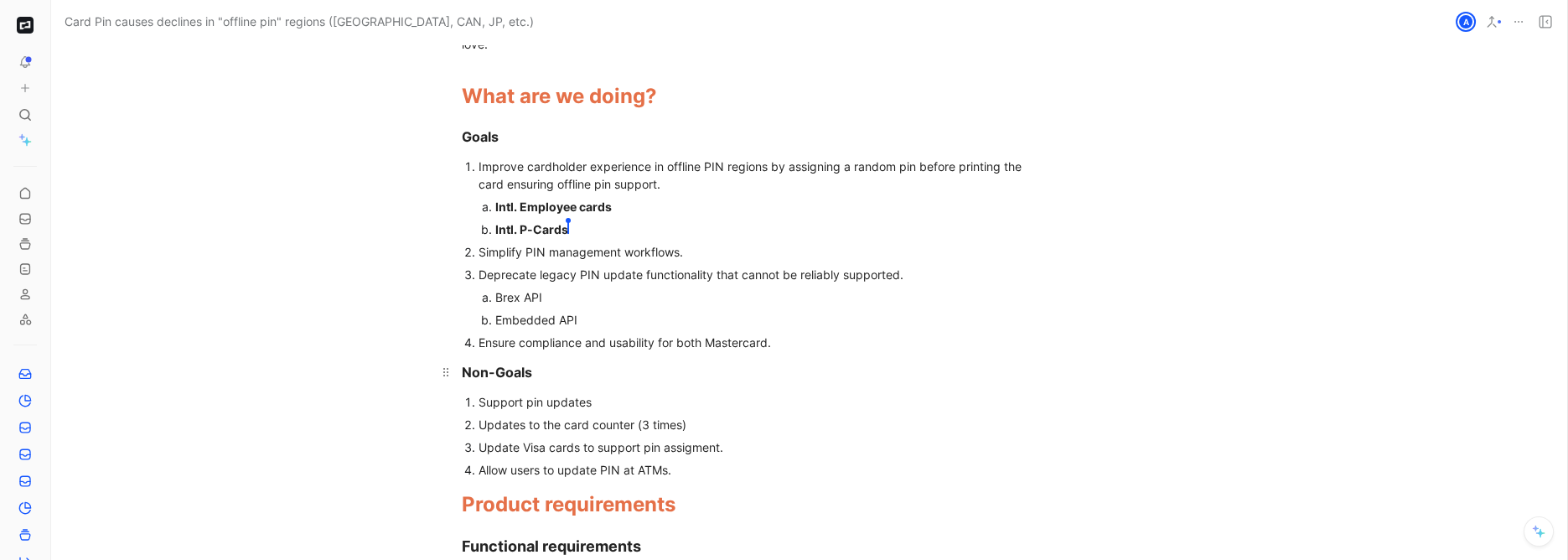
click at [698, 362] on div "Non-Goals" at bounding box center [752, 372] width 580 height 20
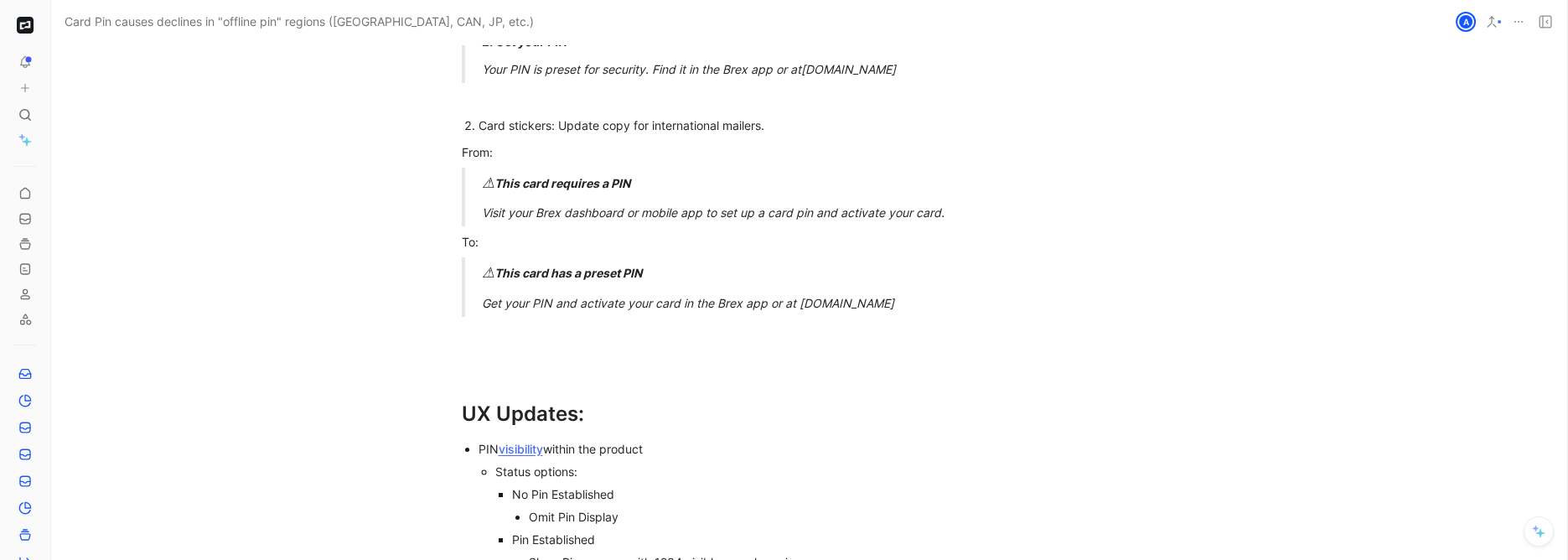
scroll to position [5083, 61]
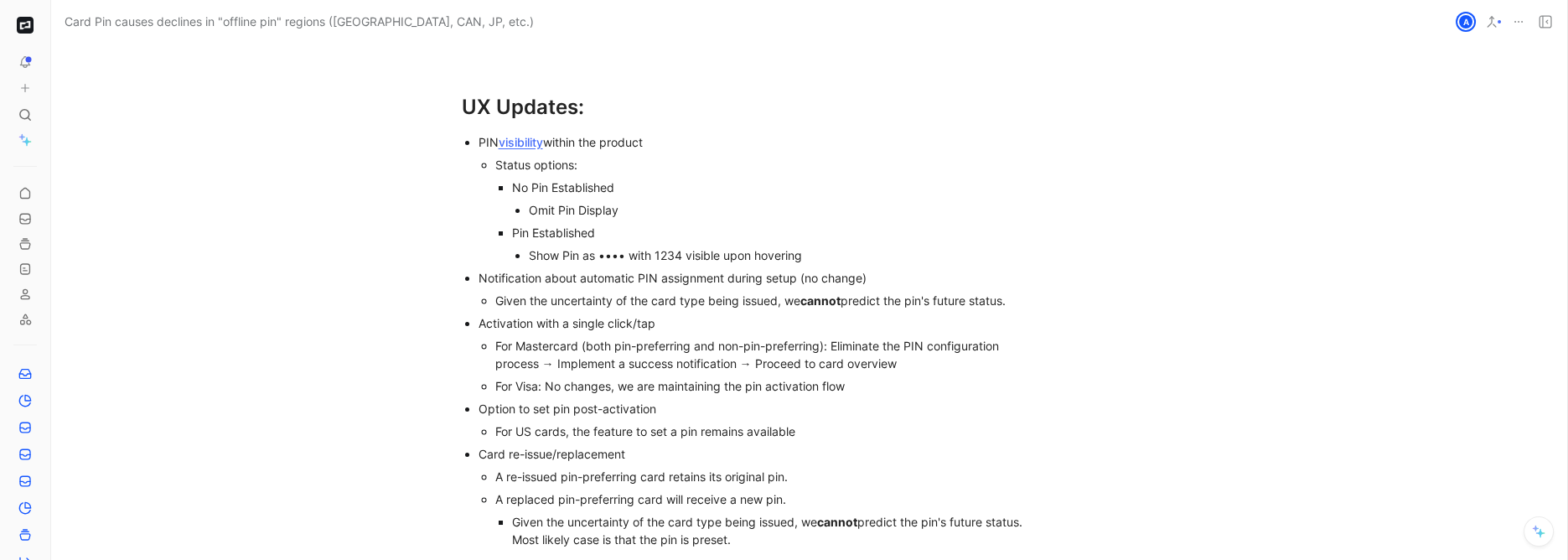
click at [909, 344] on div "For Mastercard (both pin-preferring and non-pin-preferring): Eliminate the PIN …" at bounding box center [768, 354] width 546 height 35
click at [728, 377] on div "For Visa: No changes, we are maintaining the pin activation flow" at bounding box center [768, 386] width 546 height 18
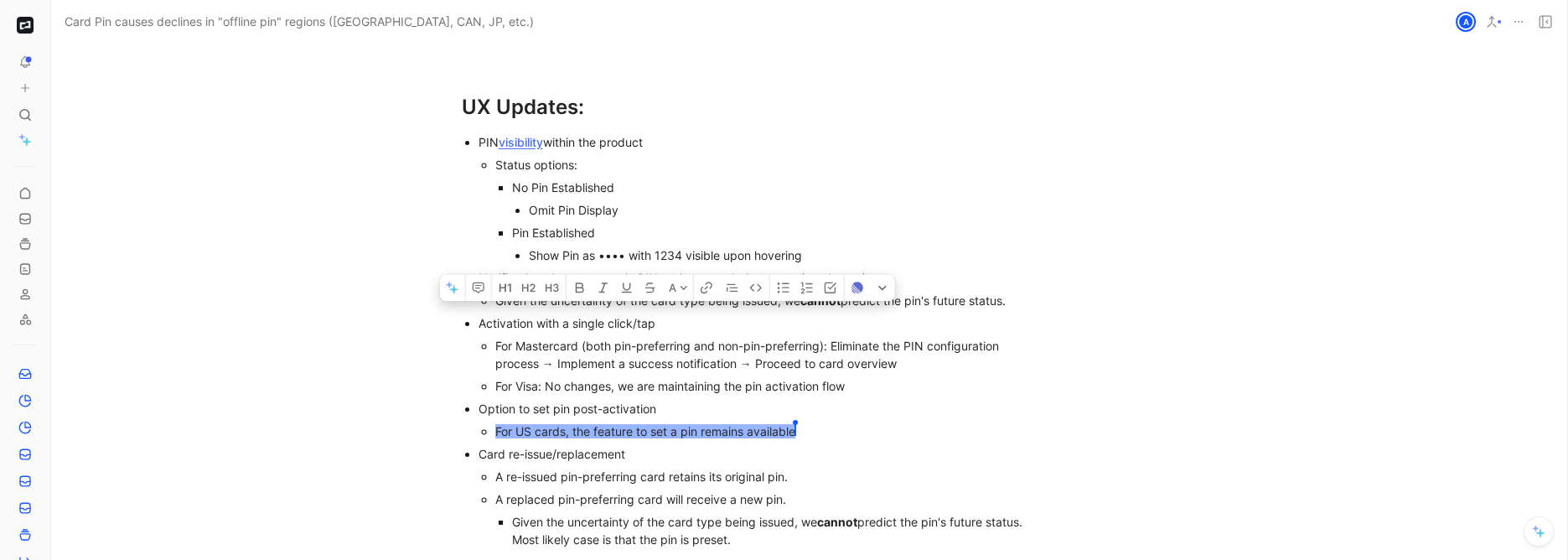
click at [519, 423] on div "For US cards, the feature to set a pin remains available [PERSON_NAME]" at bounding box center [768, 432] width 546 height 18
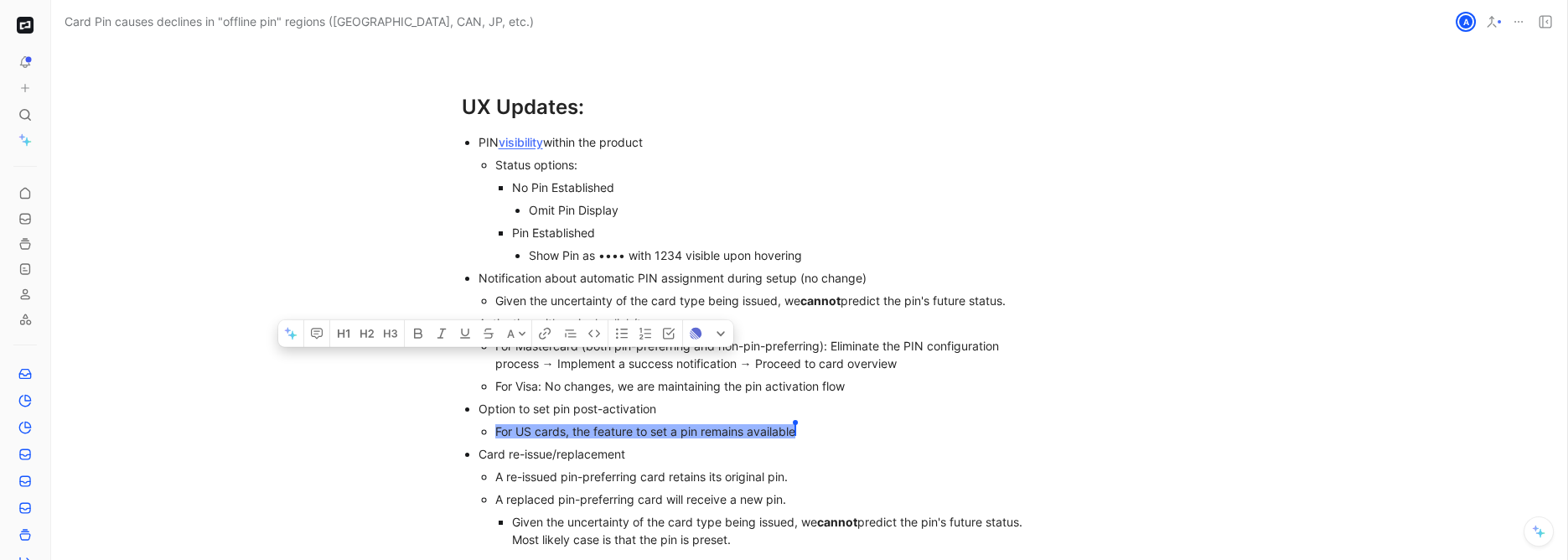
click at [808, 375] on p "For Visa: No changes, we are maintaining the pin activation flow" at bounding box center [768, 385] width 546 height 22
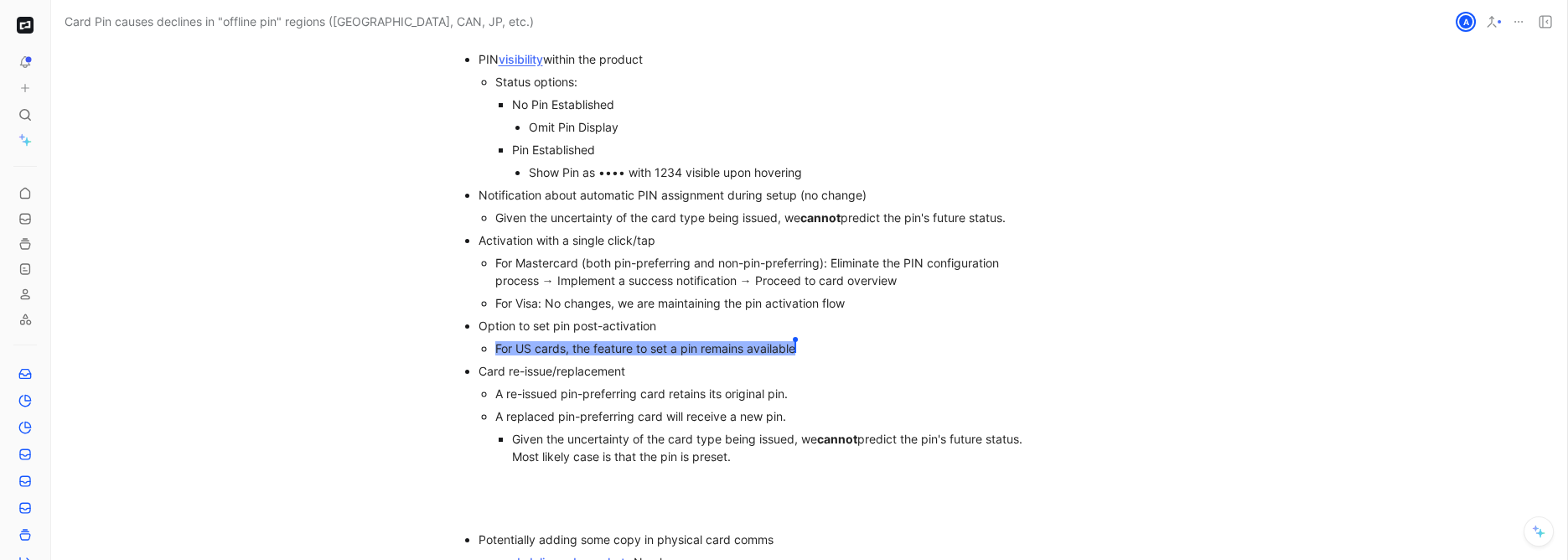
scroll to position [5374, 61]
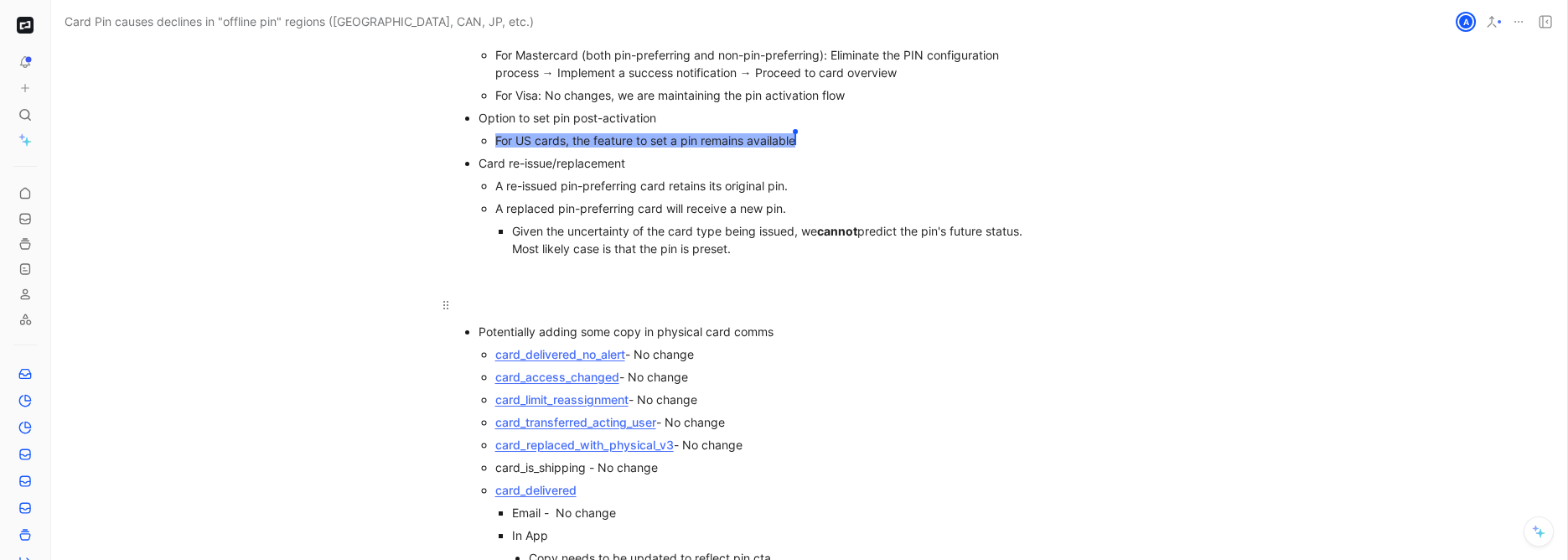
click at [707, 295] on p at bounding box center [751, 305] width 644 height 28
click at [595, 109] on div "Option to set pin post-activation" at bounding box center [760, 118] width 563 height 18
click at [624, 129] on p "For US cards, the feature to set a pin remains available [PERSON_NAME]" at bounding box center [768, 140] width 546 height 22
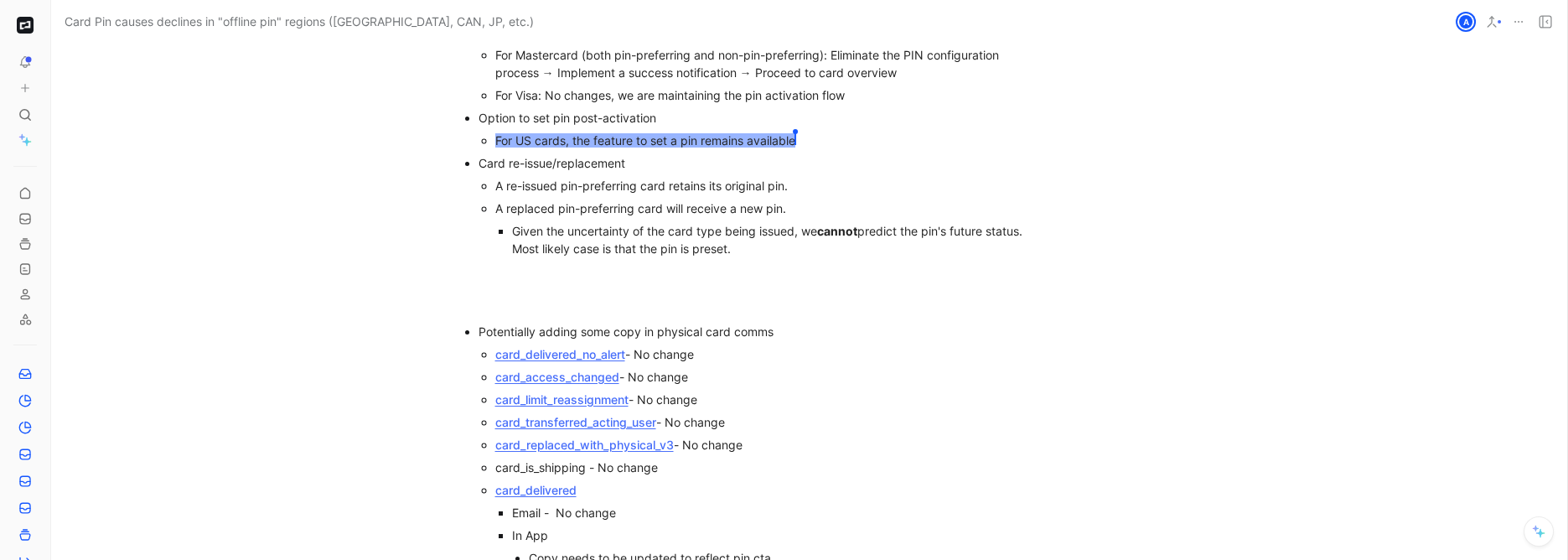
drag, startPoint x: 835, startPoint y: 123, endPoint x: 544, endPoint y: 107, distance: 291.4
click at [546, 129] on p "For US cards, the feature to set a pin remains available [PERSON_NAME]" at bounding box center [768, 140] width 546 height 22
click at [505, 134] on span "For US cards, the feature to set a pin remains available" at bounding box center [645, 141] width 300 height 14
drag, startPoint x: 505, startPoint y: 120, endPoint x: 804, endPoint y: 118, distance: 299.0
click at [804, 132] on div "For US cards, the feature to set a pin remains available [PERSON_NAME]" at bounding box center [768, 141] width 546 height 18
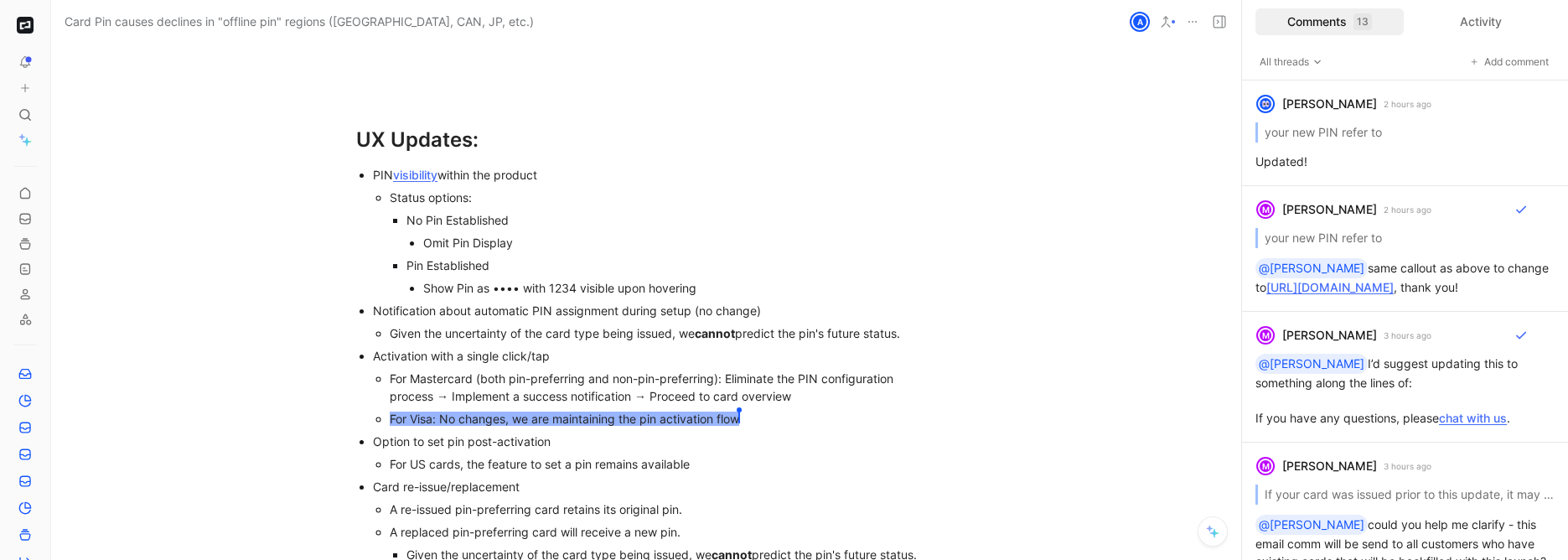
scroll to position [5147, 0]
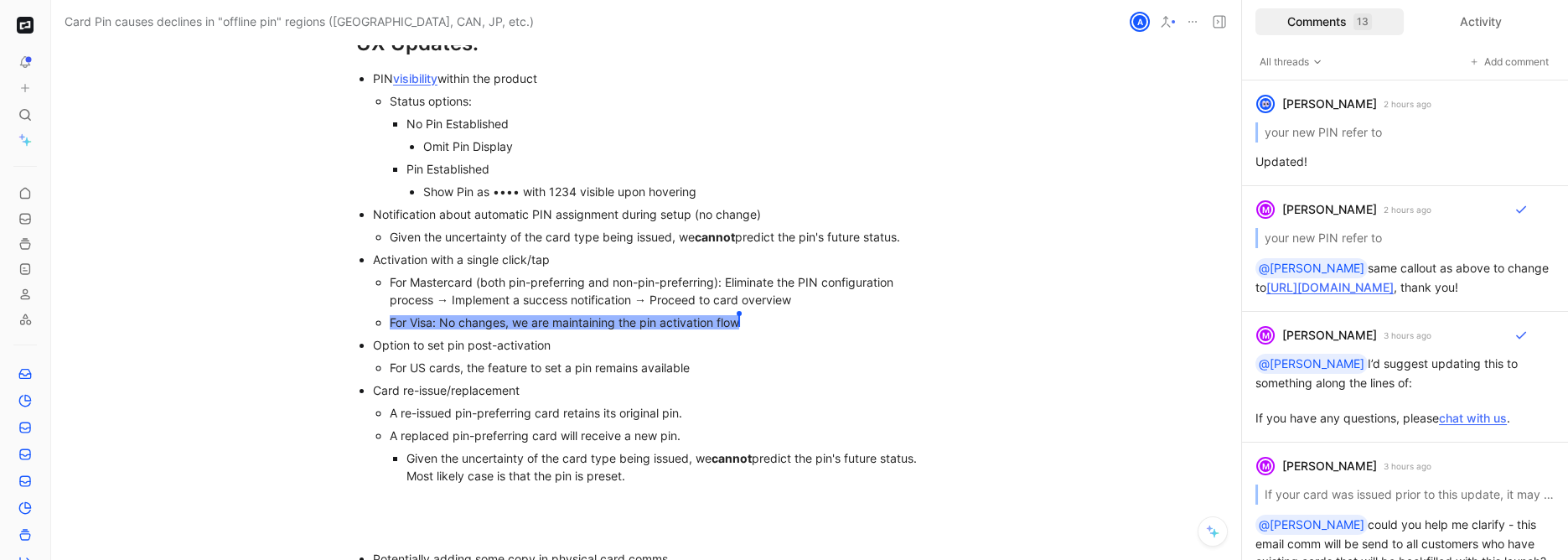
click at [379, 205] on div "Notification about automatic PIN assignment during setup (no change)" at bounding box center [655, 214] width 563 height 18
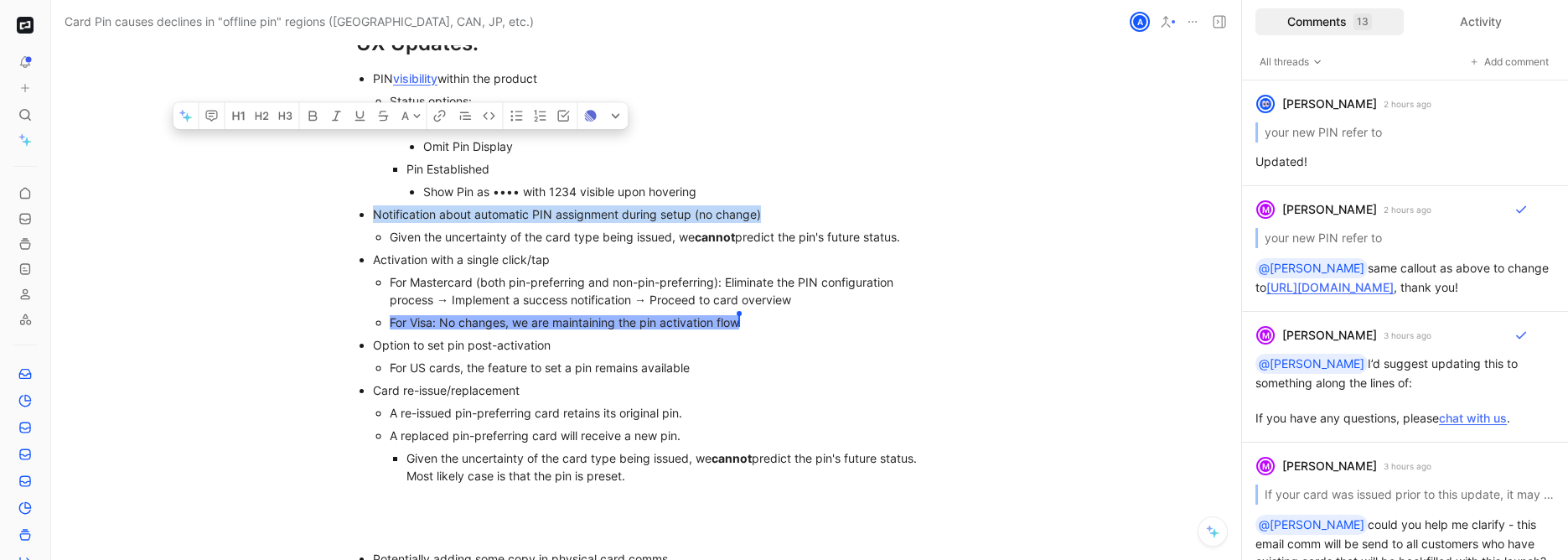
click at [380, 205] on div "Notification about automatic PIN assignment during setup (no change)" at bounding box center [655, 214] width 563 height 18
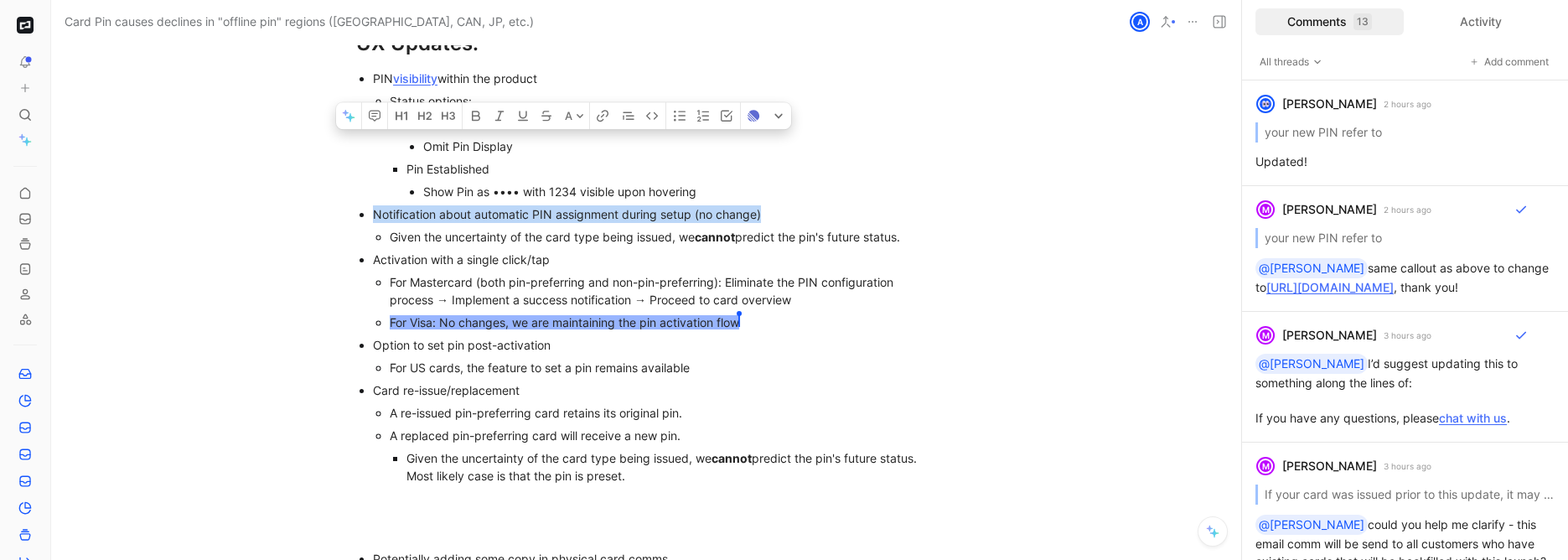
click at [381, 205] on div "Notification about automatic PIN assignment during setup (no change)" at bounding box center [655, 214] width 563 height 18
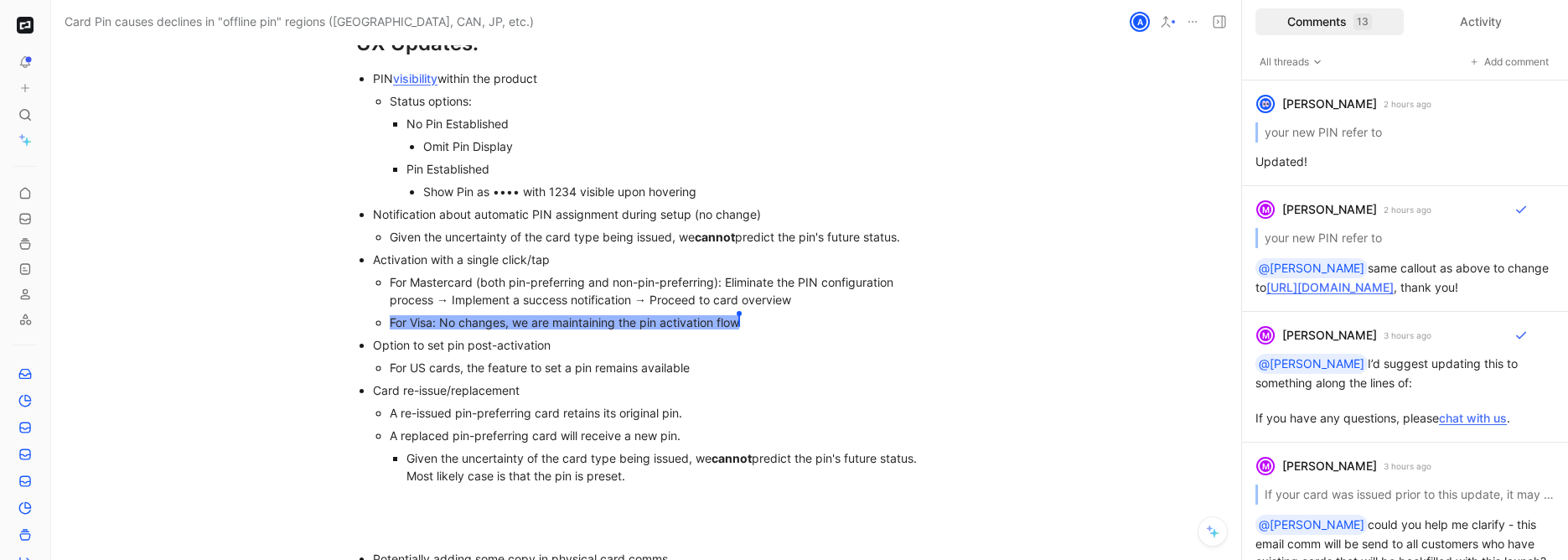
click at [416, 205] on div "Notification about automatic PIN assignment during setup (no change)" at bounding box center [655, 214] width 563 height 18
click at [417, 205] on div "Notification about automatic PIN assignment during setup (no change)" at bounding box center [655, 214] width 563 height 18
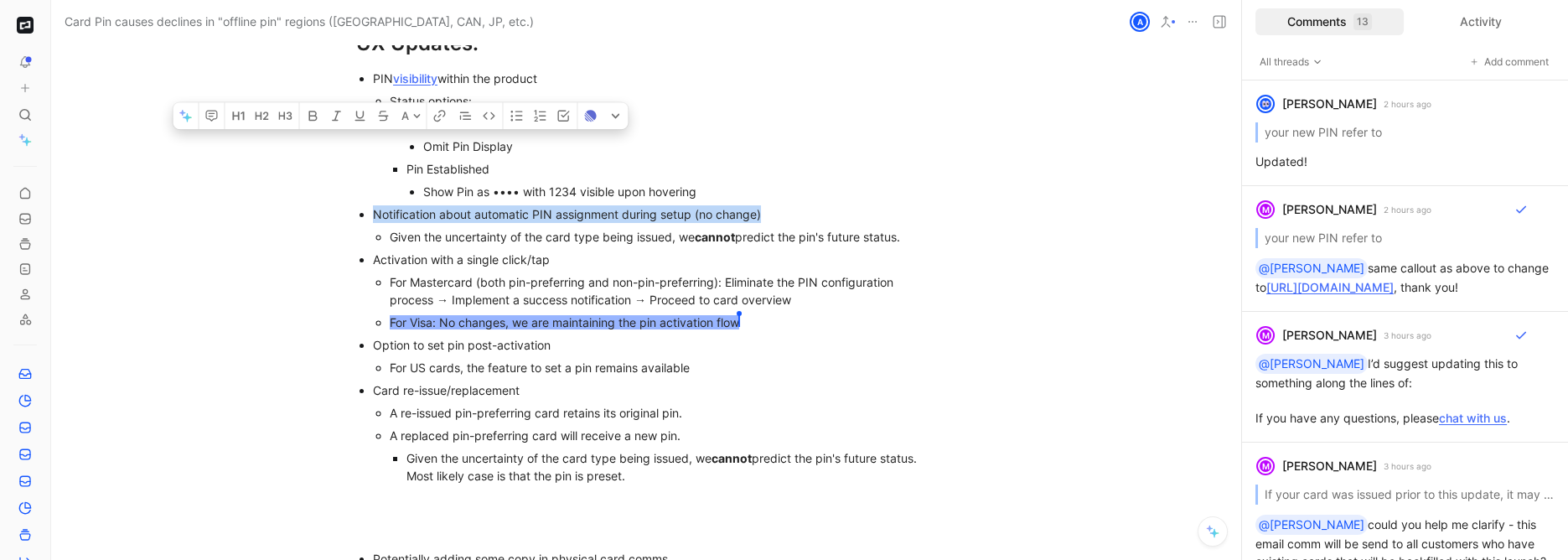
click at [417, 205] on div "Notification about automatic PIN assignment during setup (no change)" at bounding box center [655, 214] width 563 height 18
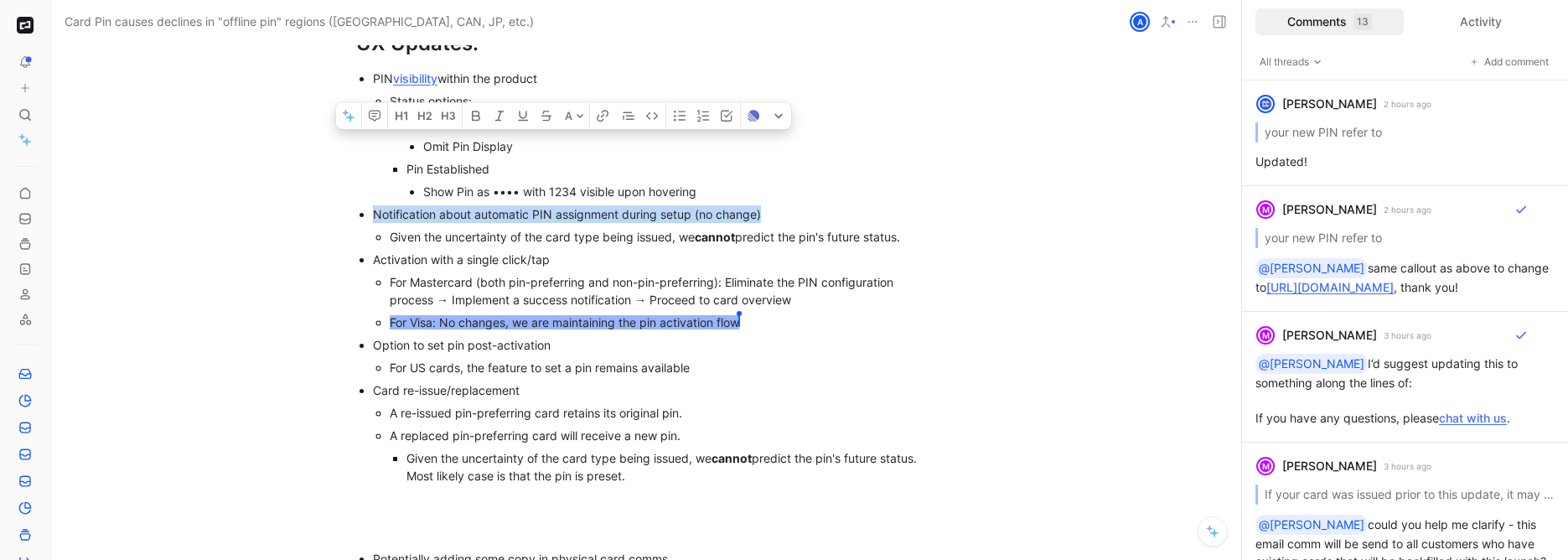
click at [484, 205] on div "Notification about automatic PIN assignment during setup (no change)" at bounding box center [655, 214] width 563 height 18
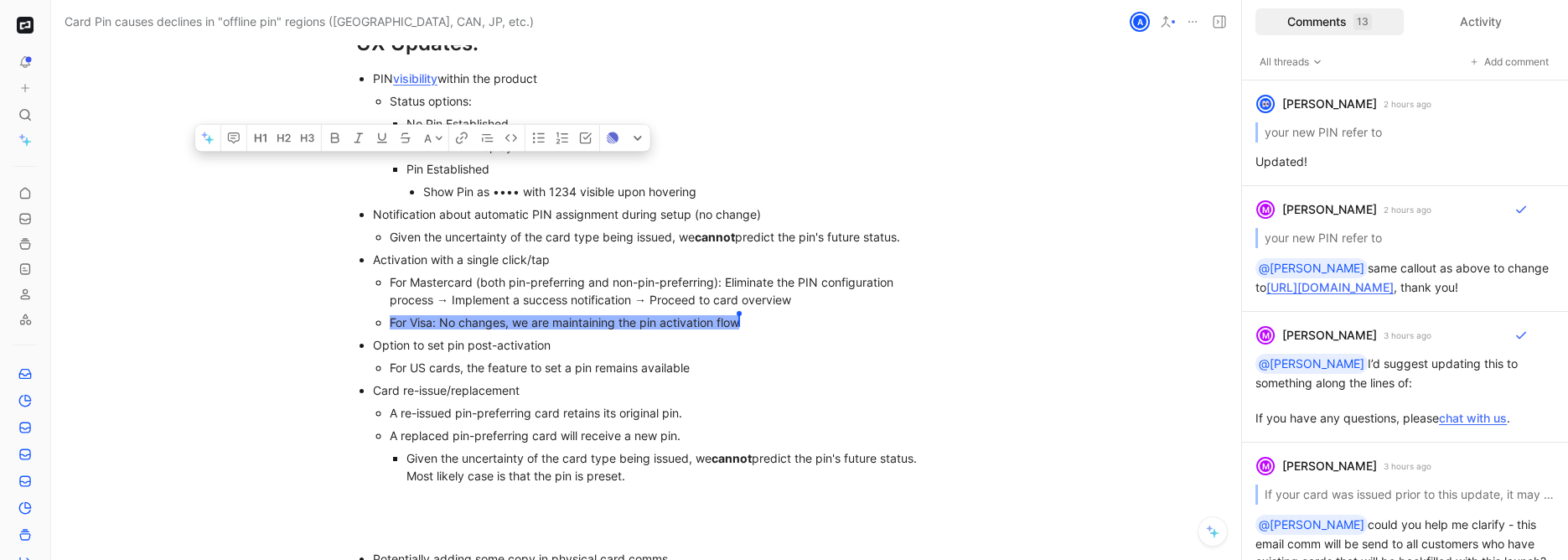
click at [424, 228] on div "Given the uncertainty of the card type being issued, we cannot predict the pin'…" at bounding box center [663, 237] width 546 height 18
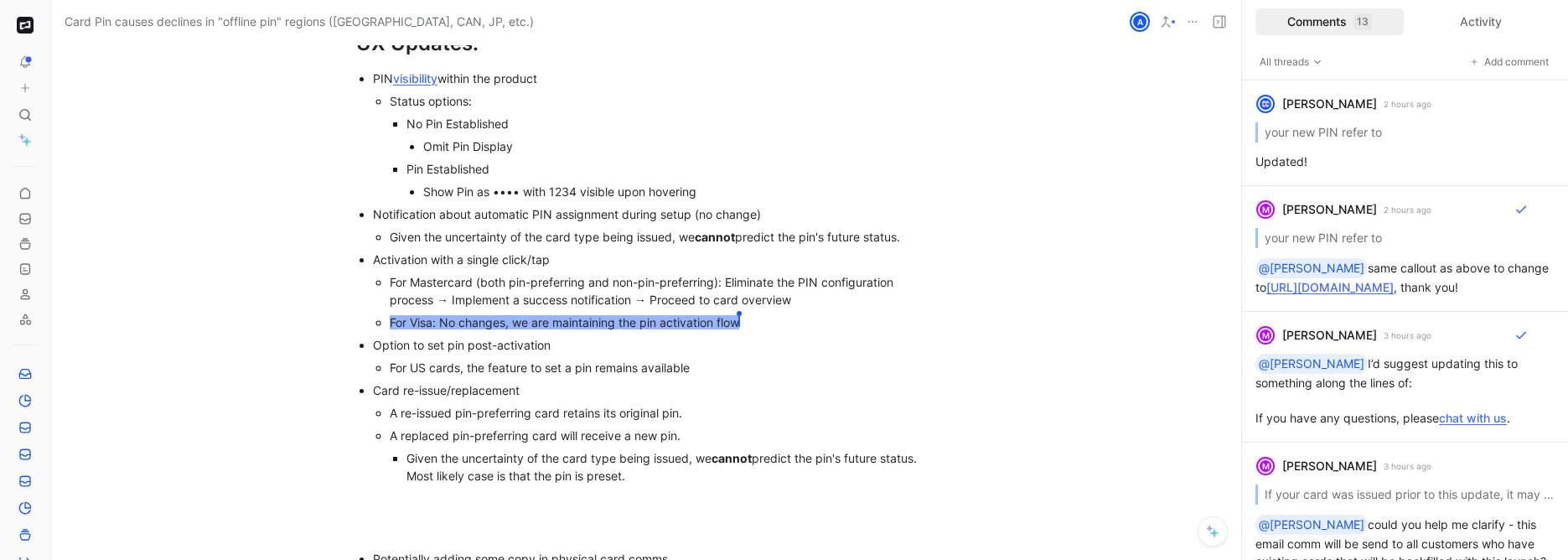
click at [514, 248] on p "Activation with a single click/tap" at bounding box center [655, 259] width 563 height 22
click at [373, 205] on div "Notification about automatic PIN assignment during setup (no change)" at bounding box center [655, 214] width 563 height 18
click at [428, 251] on div "Activation with a single click/tap" at bounding box center [655, 260] width 563 height 18
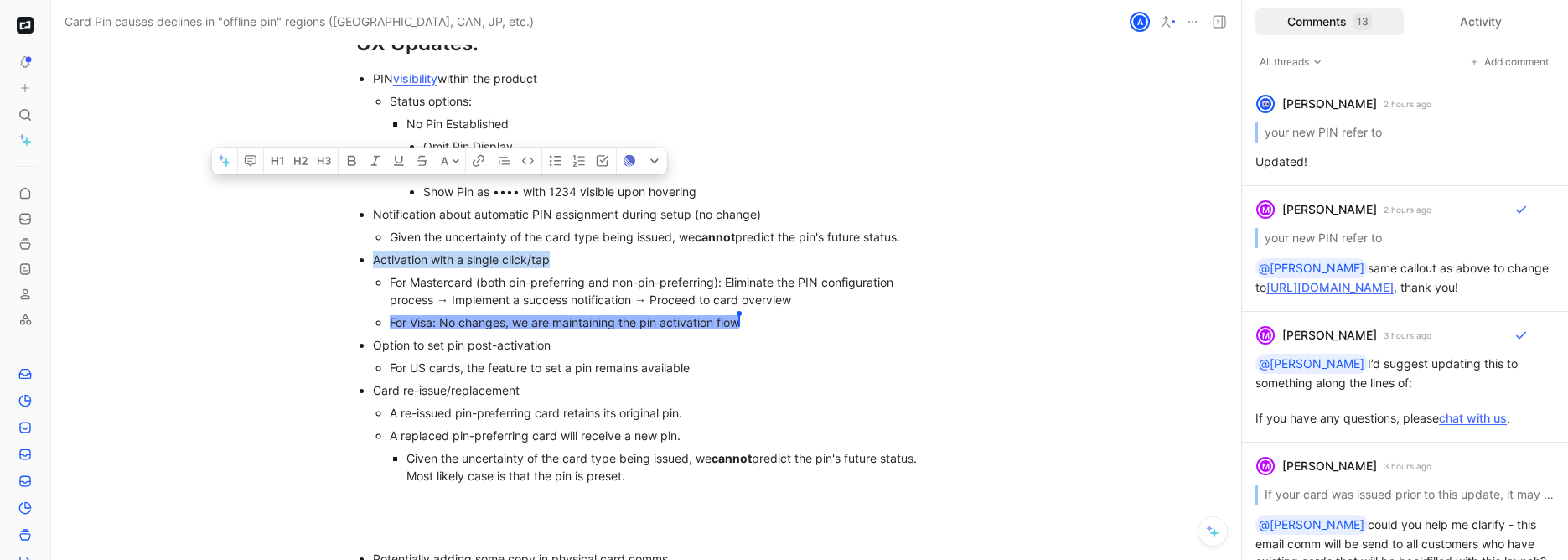
click at [428, 251] on div "Activation with a single click/tap" at bounding box center [655, 260] width 563 height 18
click at [458, 271] on p "For Mastercard (both pin-preferring and non-pin-preferring): Eliminate the PIN …" at bounding box center [663, 290] width 546 height 40
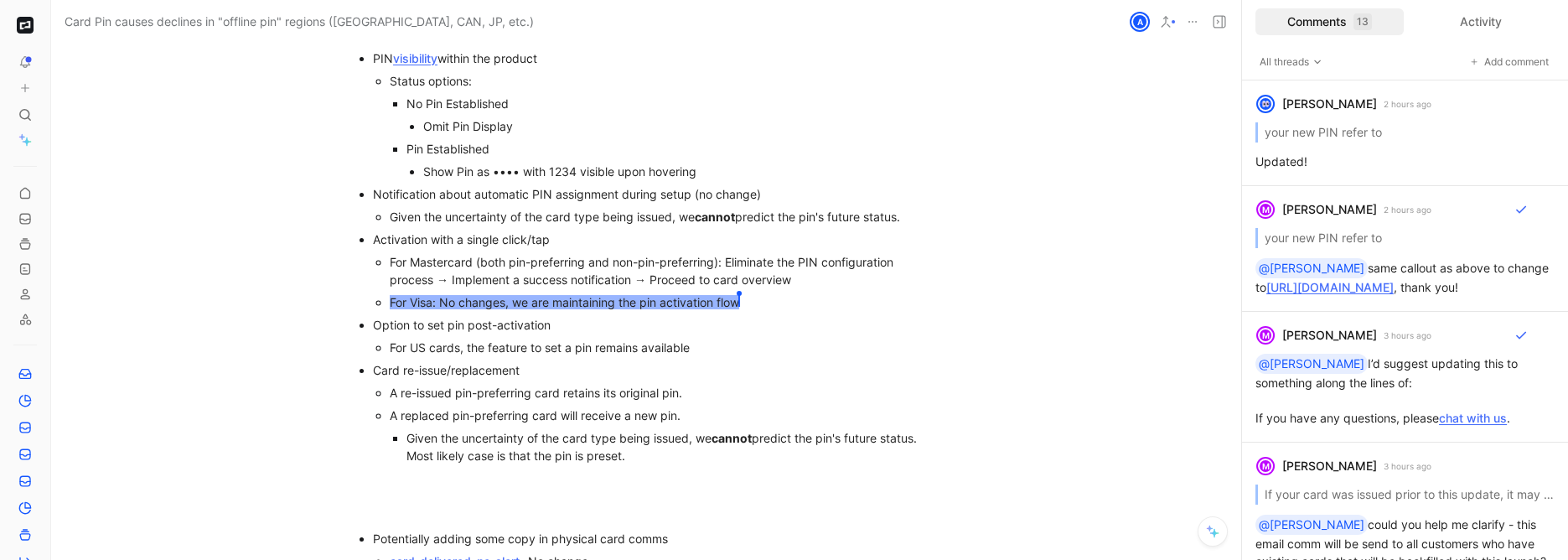
scroll to position [5178, 0]
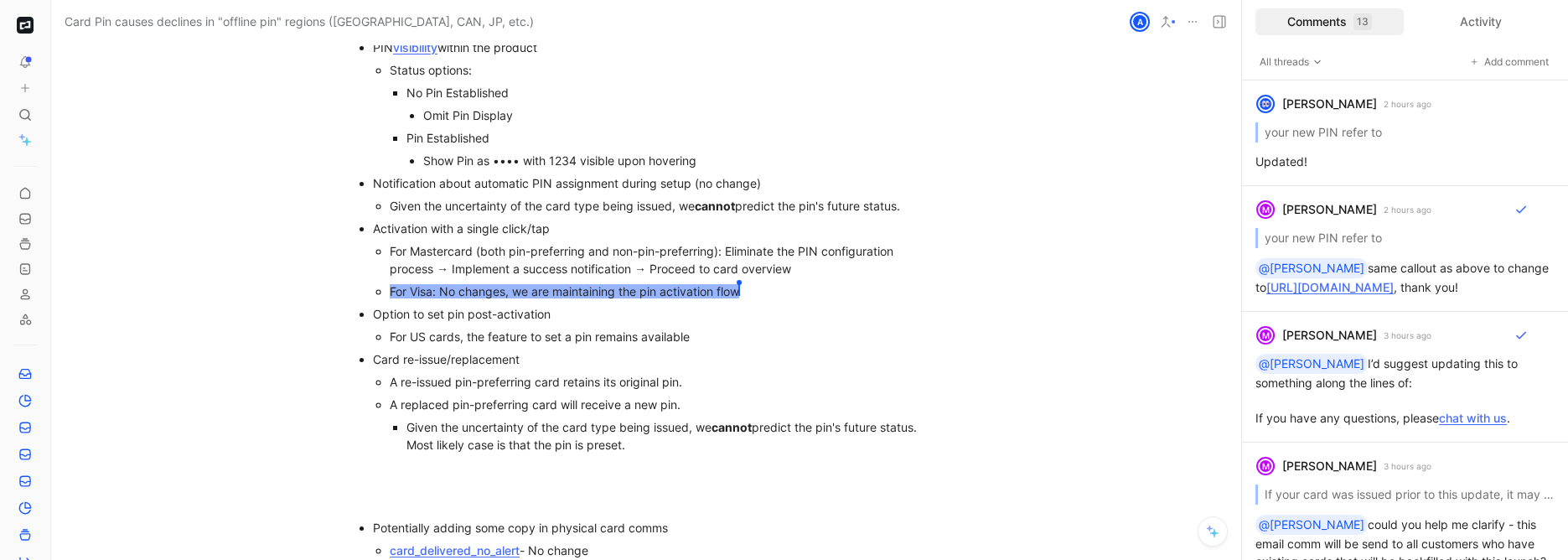
click at [384, 306] on div "Option to set pin post-activation" at bounding box center [655, 314] width 563 height 18
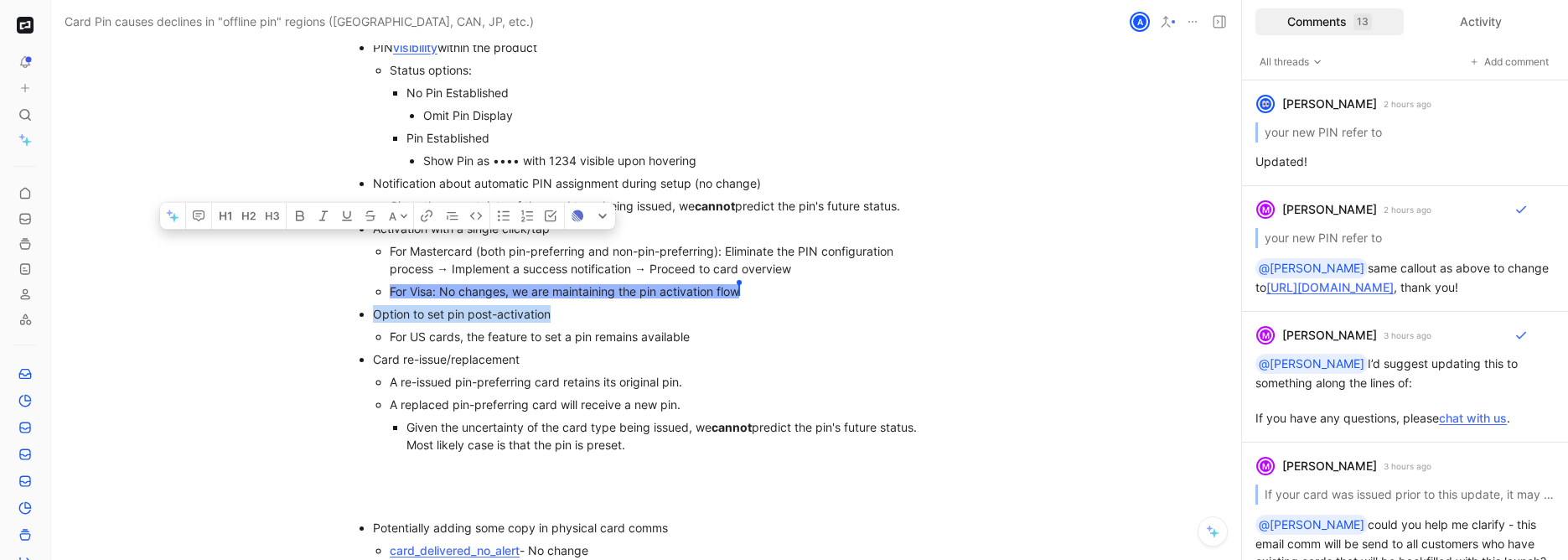
click at [384, 306] on div "Option to set pin post-activation" at bounding box center [655, 314] width 563 height 18
click at [454, 328] on div "For US cards, the feature to set a pin remains available" at bounding box center [663, 337] width 546 height 18
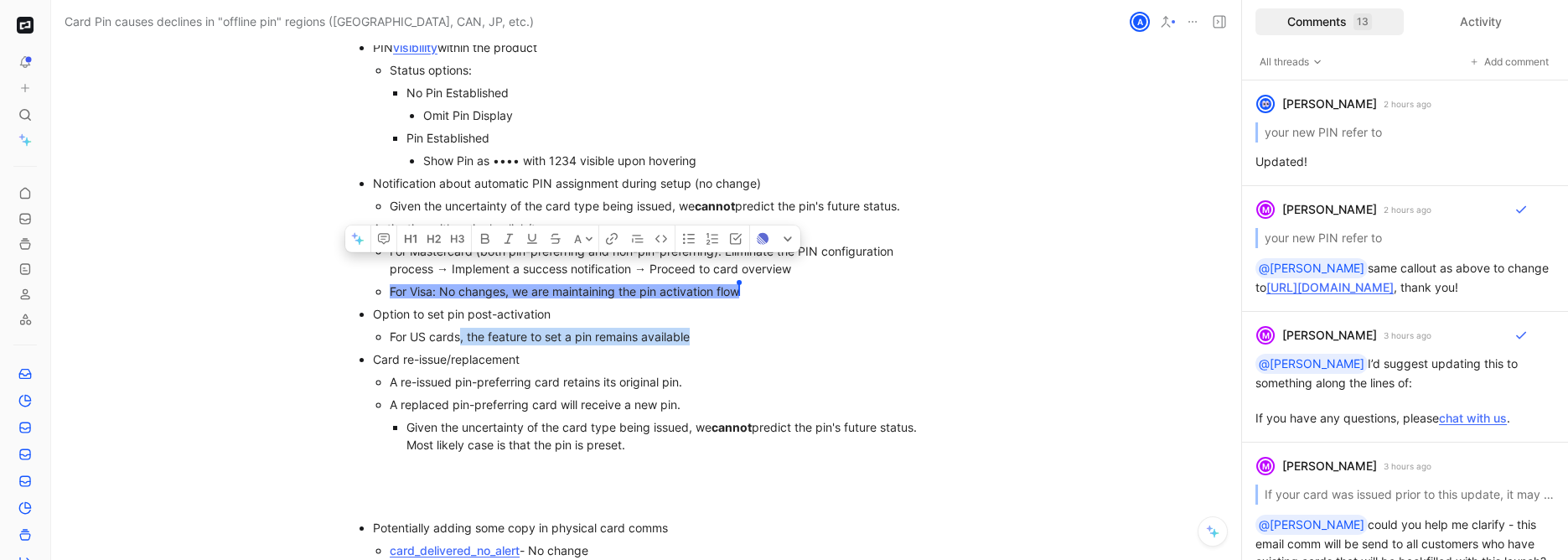
drag, startPoint x: 695, startPoint y: 317, endPoint x: 459, endPoint y: 317, distance: 236.0
click at [455, 328] on div "For US cards, the feature to set a pin remains available" at bounding box center [663, 337] width 546 height 18
click at [534, 350] on div "Card re-issue/replacement" at bounding box center [655, 359] width 563 height 18
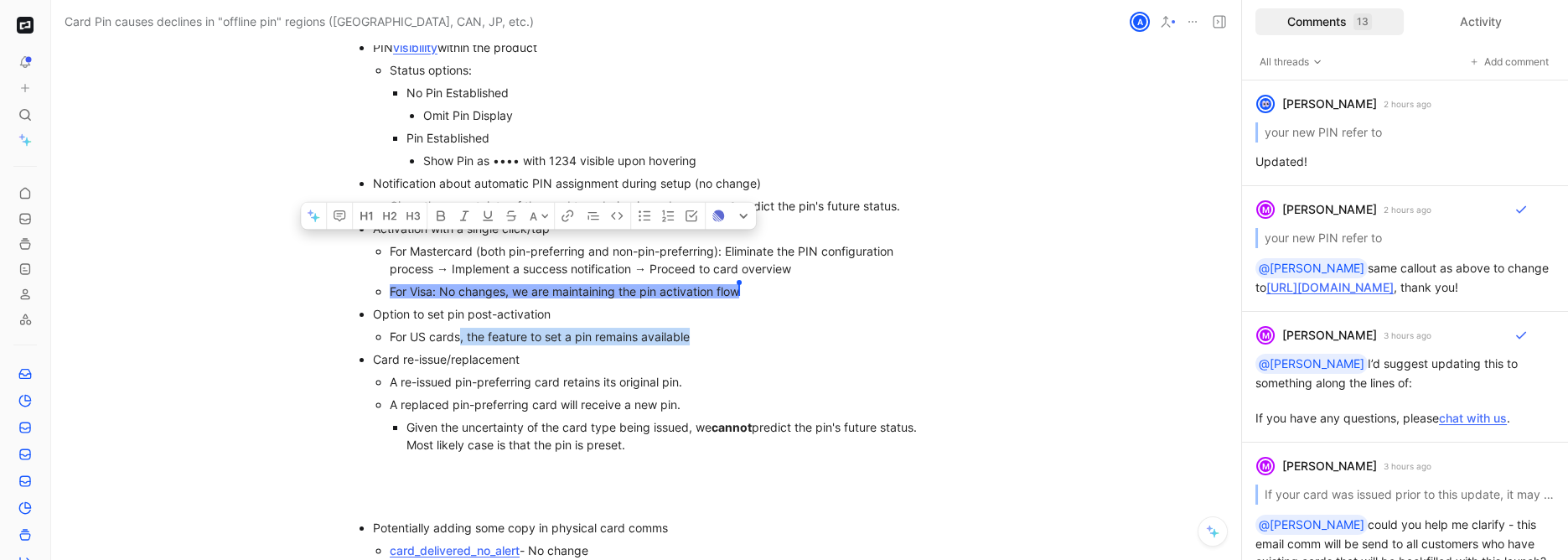
drag, startPoint x: 587, startPoint y: 309, endPoint x: 367, endPoint y: 297, distance: 220.3
click at [367, 297] on ul "PIN visibility within the product Status options: No Pin Established Omit Pin D…" at bounding box center [646, 246] width 644 height 420
click at [479, 328] on div "For US cards, the feature to set a pin remains available" at bounding box center [663, 337] width 546 height 18
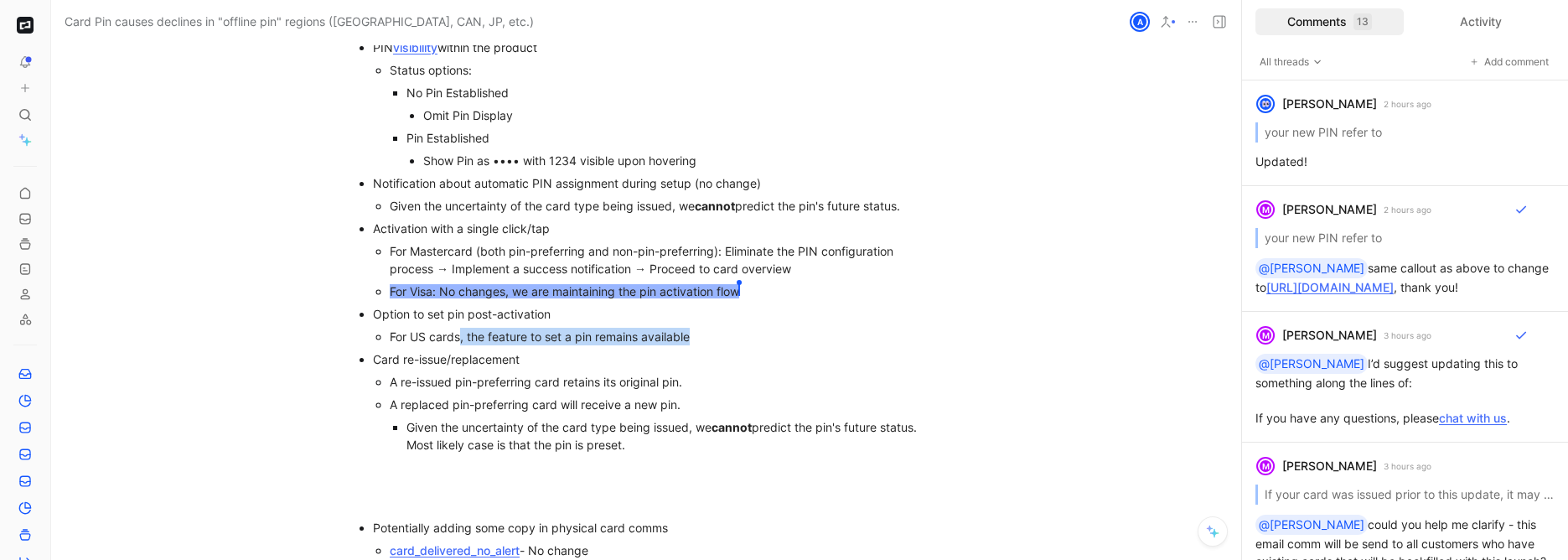
click at [390, 328] on div "For US cards, the feature to set a pin remains available" at bounding box center [663, 337] width 546 height 18
drag, startPoint x: 386, startPoint y: 314, endPoint x: 704, endPoint y: 316, distance: 318.0
click at [706, 328] on div "For US cards, the feature to set a pin remains available" at bounding box center [663, 337] width 546 height 18
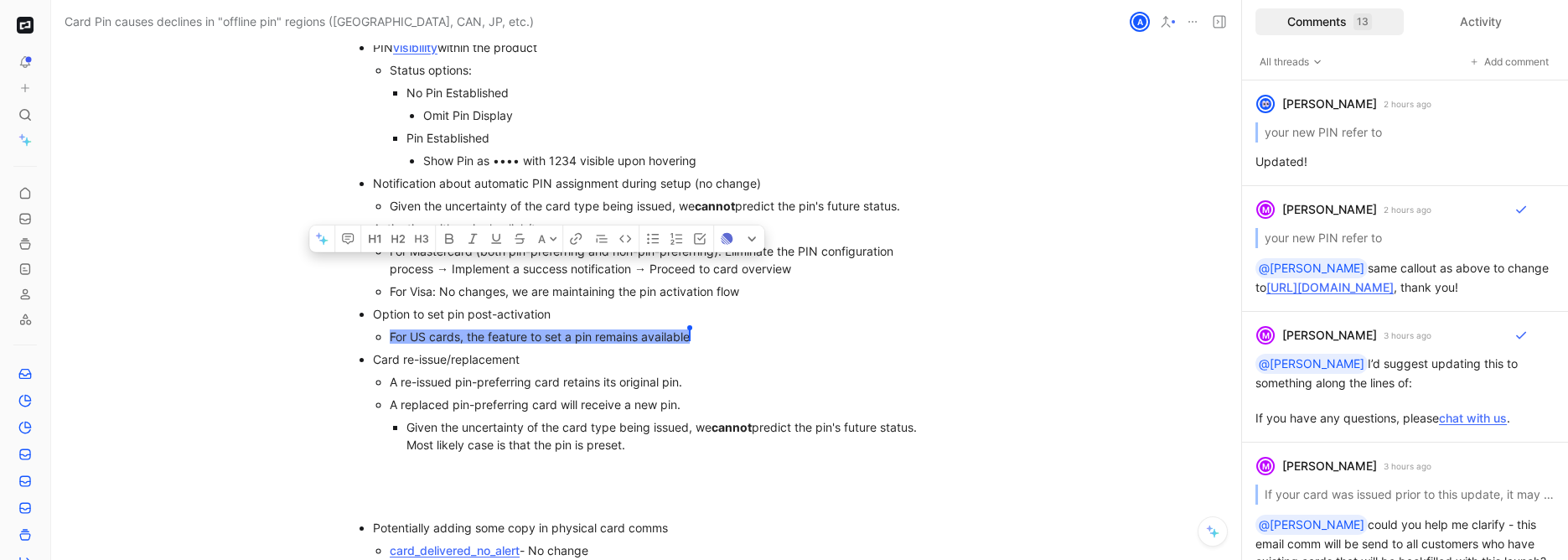
click at [570, 220] on div "Activation with a single click/tap" at bounding box center [655, 228] width 563 height 18
